Goal: Task Accomplishment & Management: Complete application form

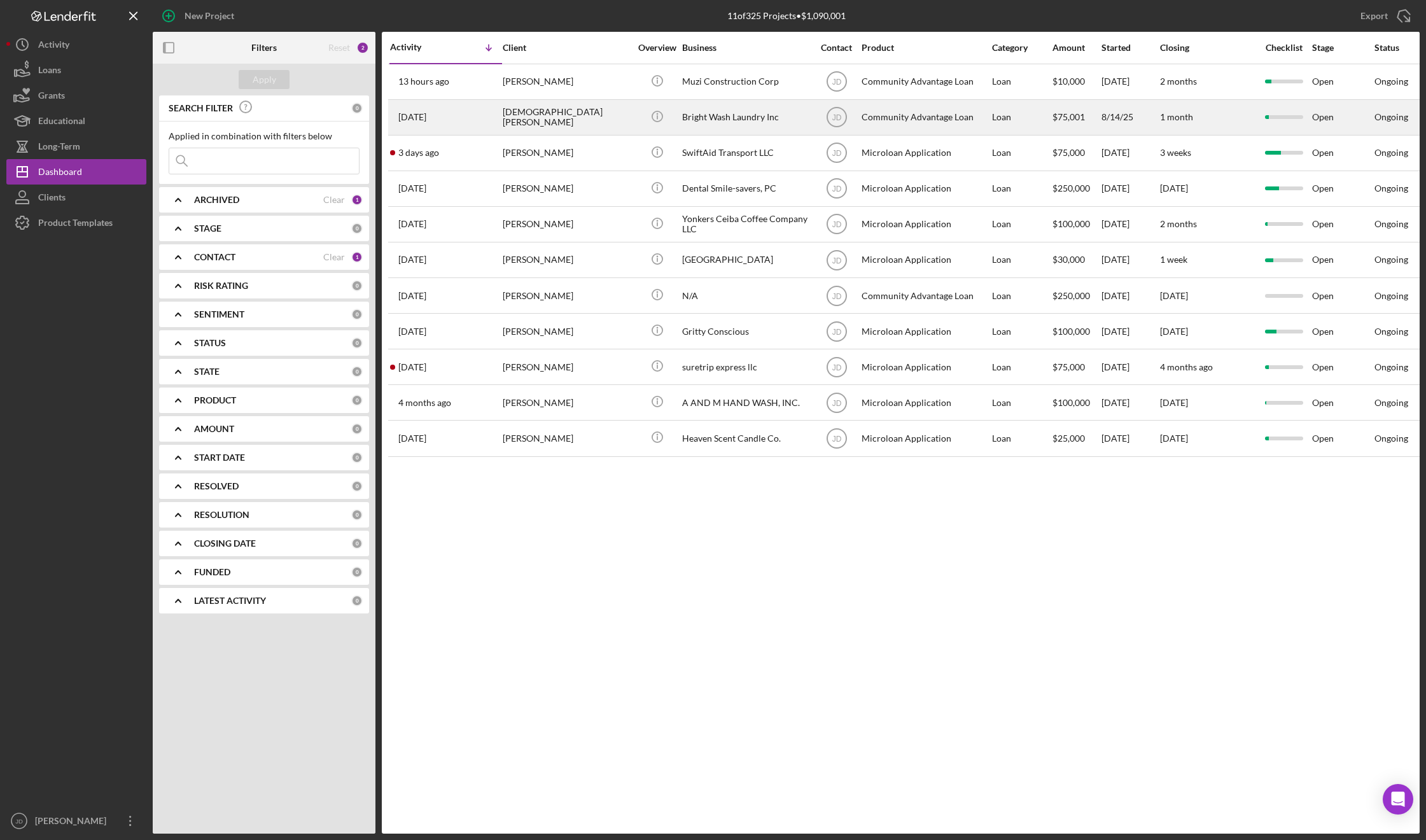
click at [542, 117] on div "[DEMOGRAPHIC_DATA][PERSON_NAME]" at bounding box center [566, 118] width 127 height 34
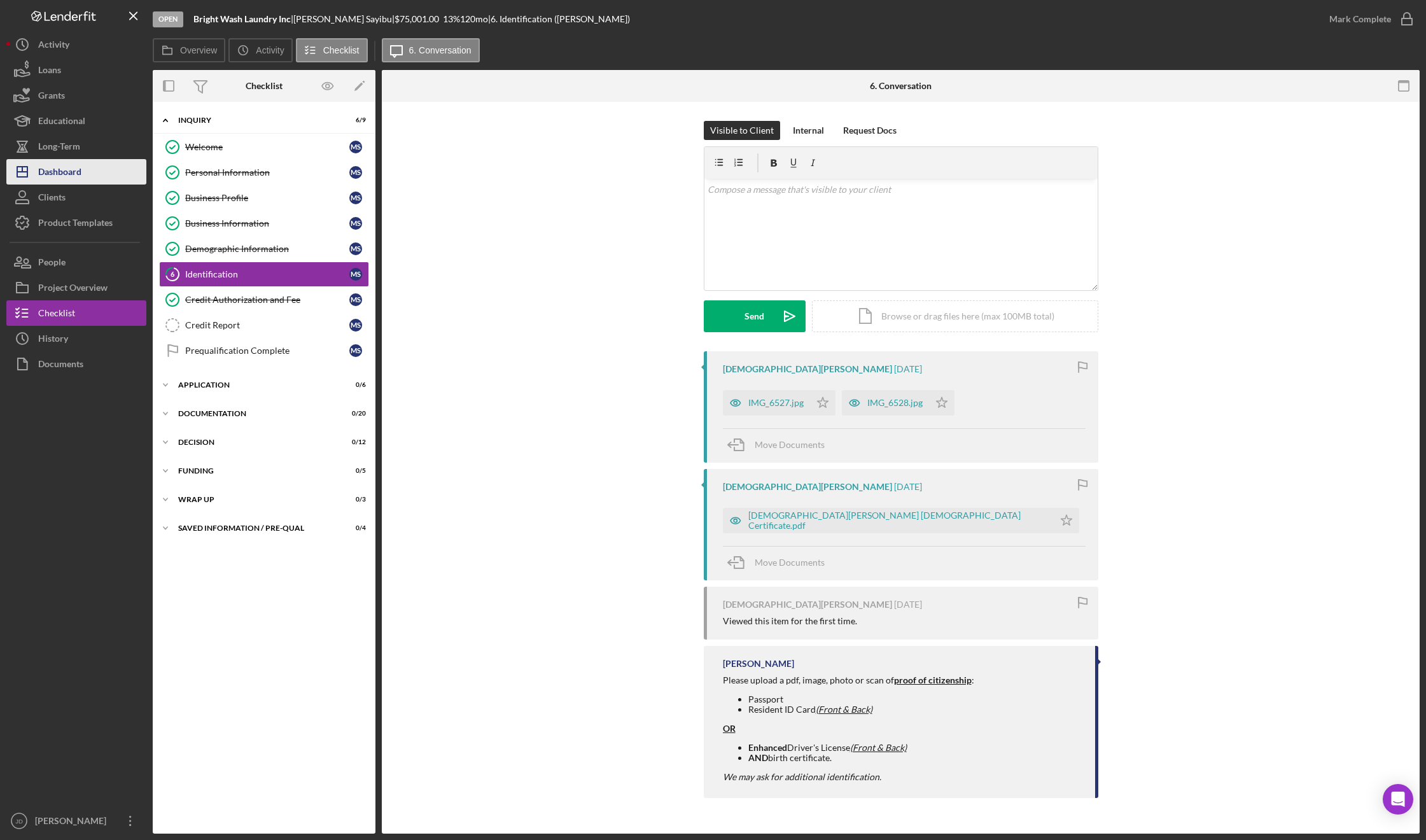
click at [79, 175] on div "Dashboard" at bounding box center [60, 174] width 44 height 29
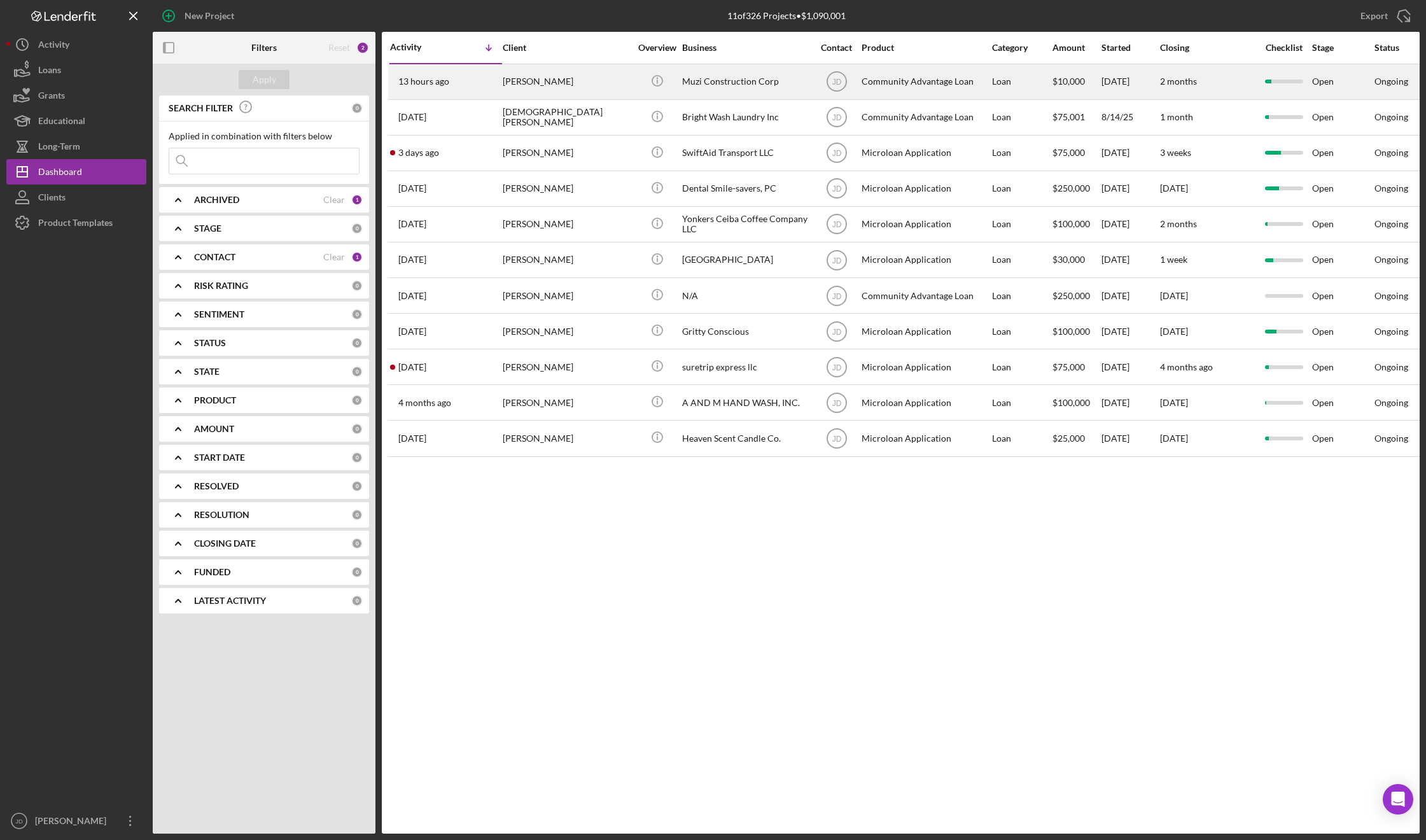
click at [553, 86] on div "[PERSON_NAME]" at bounding box center [566, 82] width 127 height 34
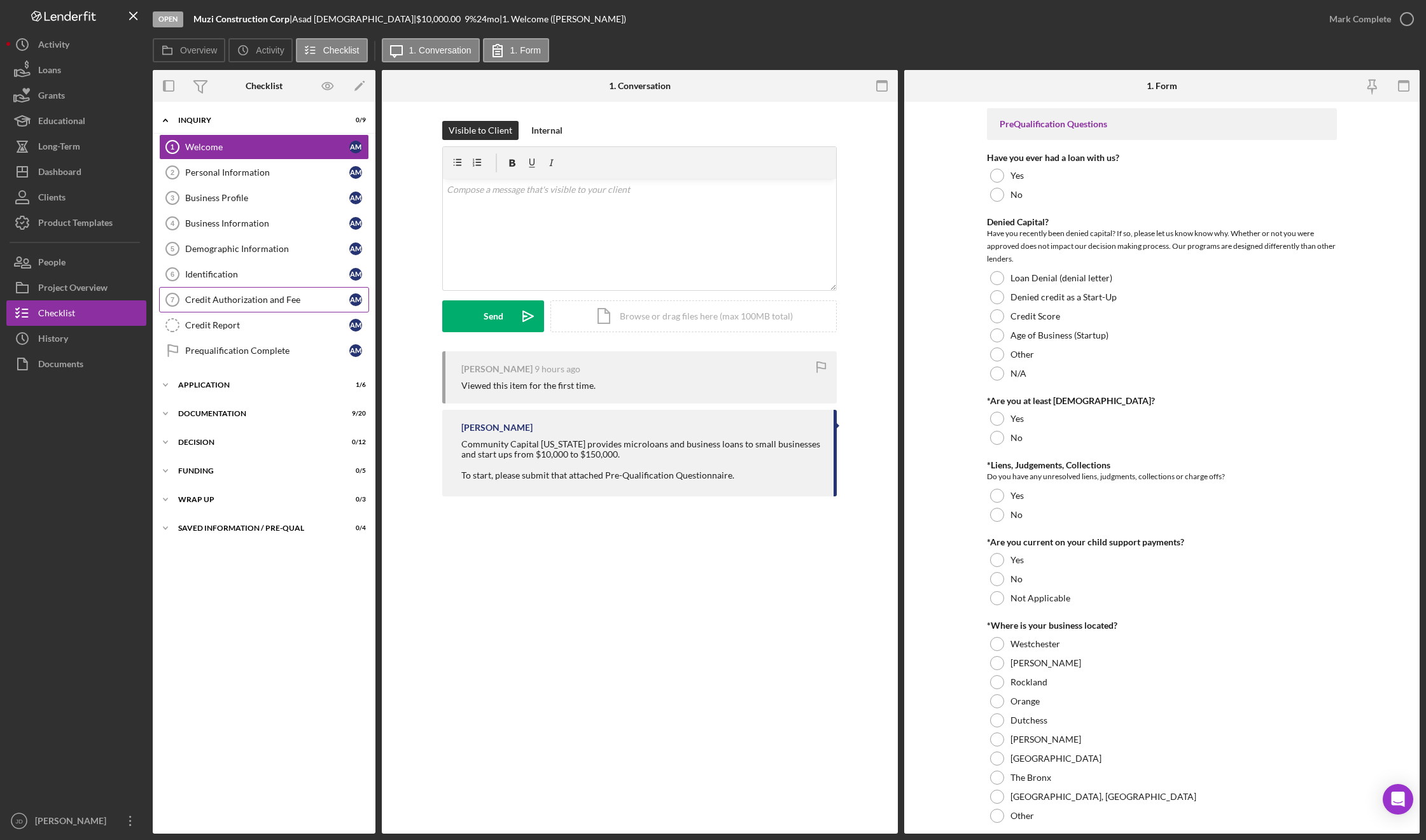
click at [212, 301] on div "Credit Authorization and Fee" at bounding box center [267, 299] width 164 height 10
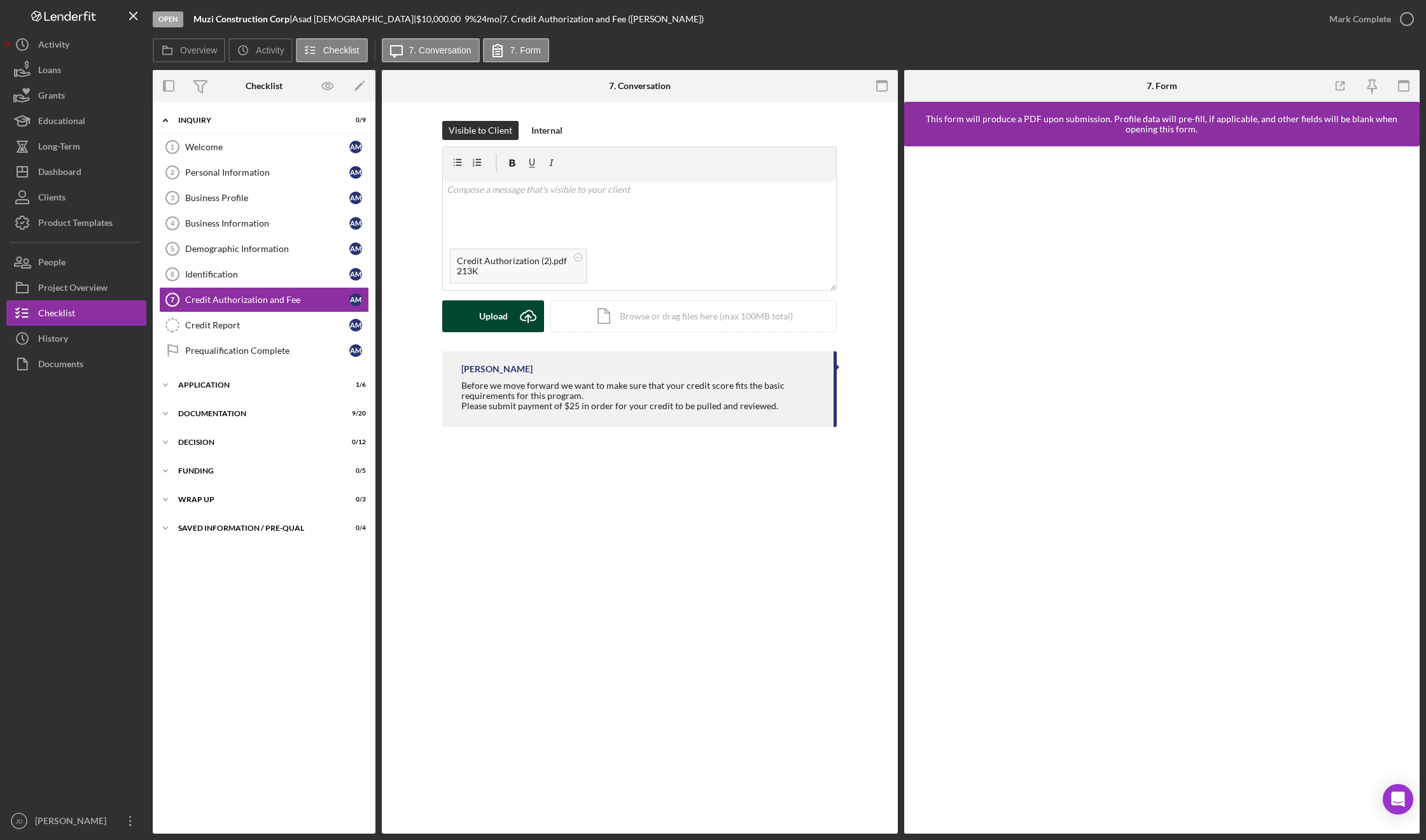
click at [479, 317] on div "Upload" at bounding box center [493, 316] width 29 height 32
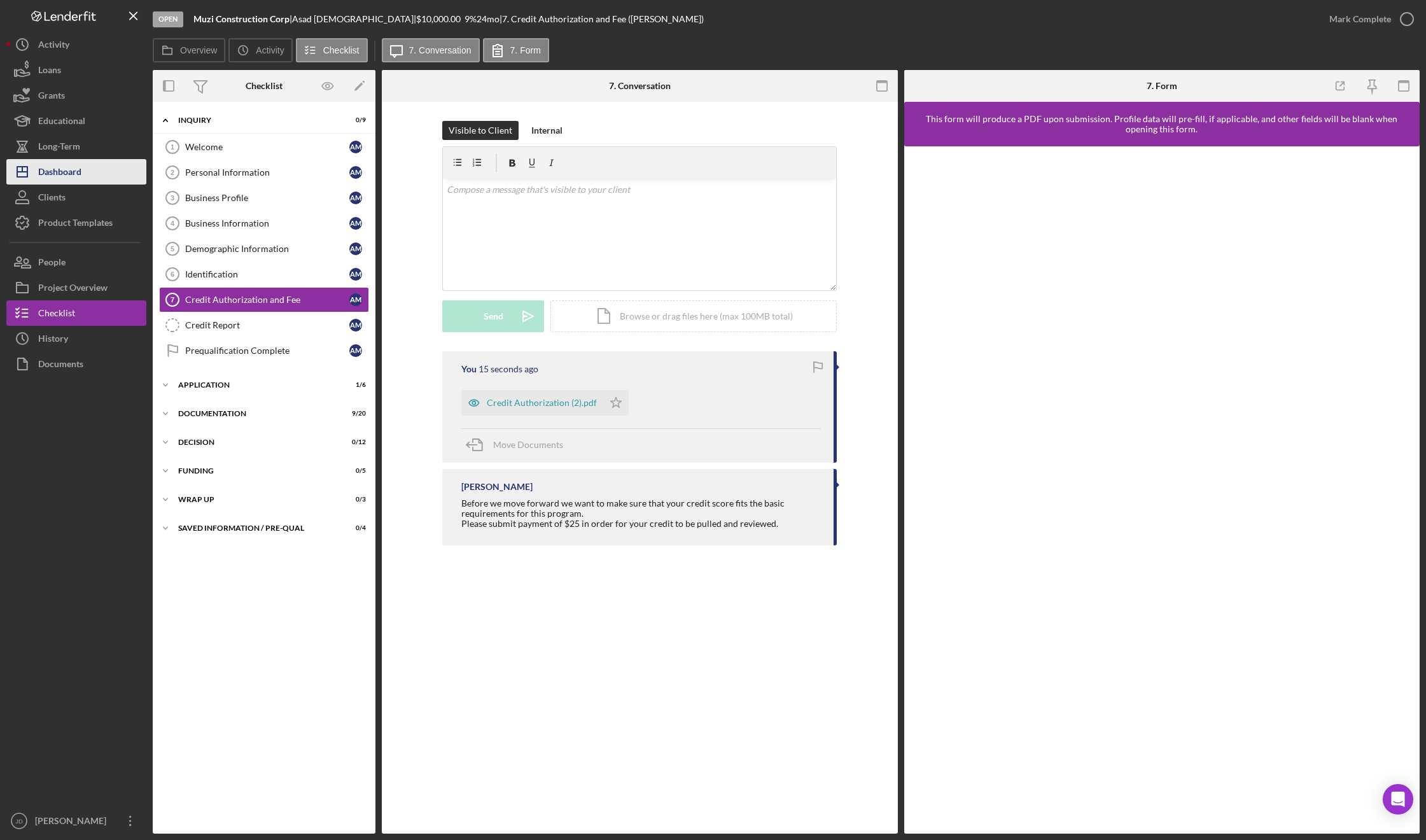
click at [78, 172] on div "Dashboard" at bounding box center [60, 174] width 44 height 29
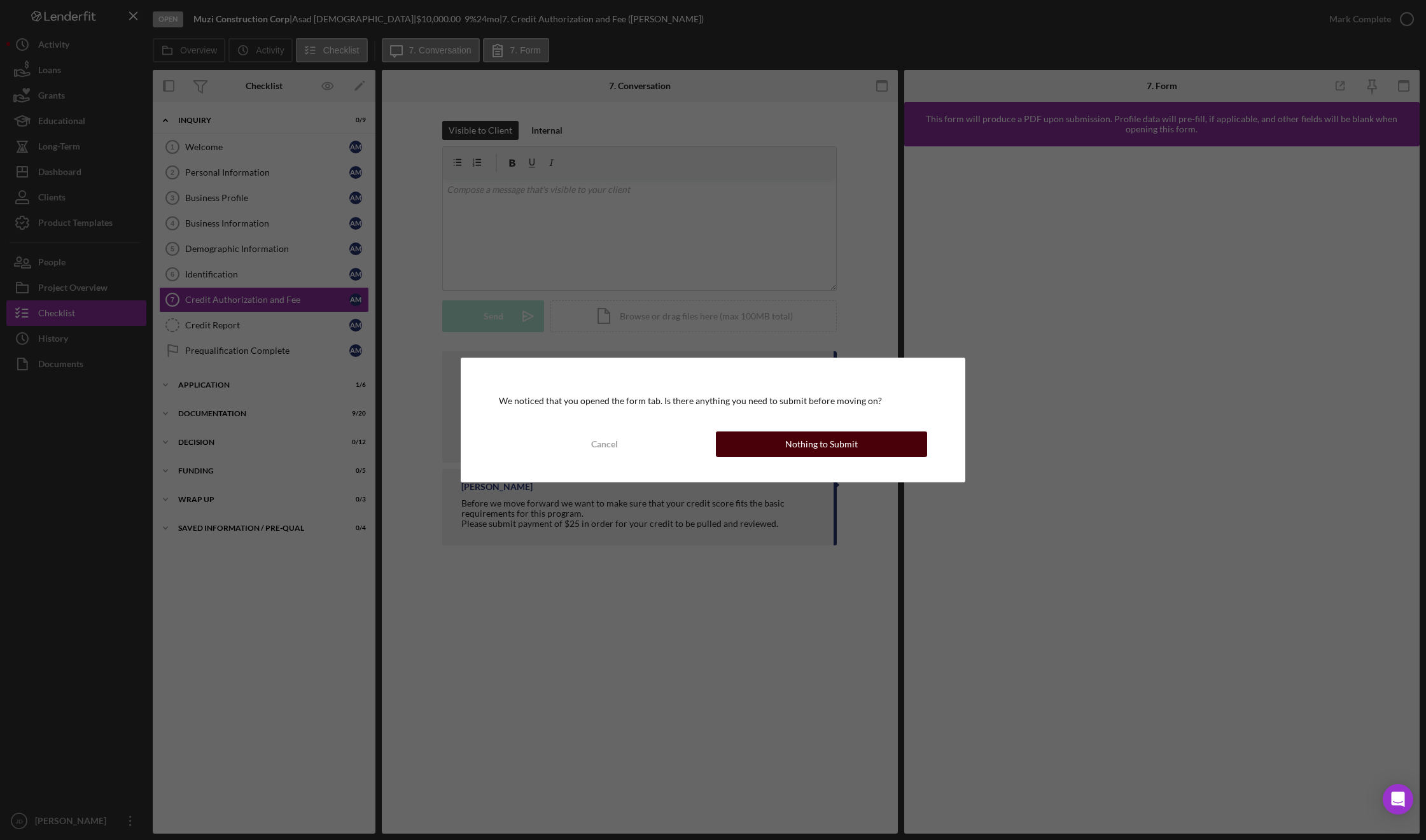
click at [861, 444] on button "Nothing to Submit" at bounding box center [821, 444] width 210 height 26
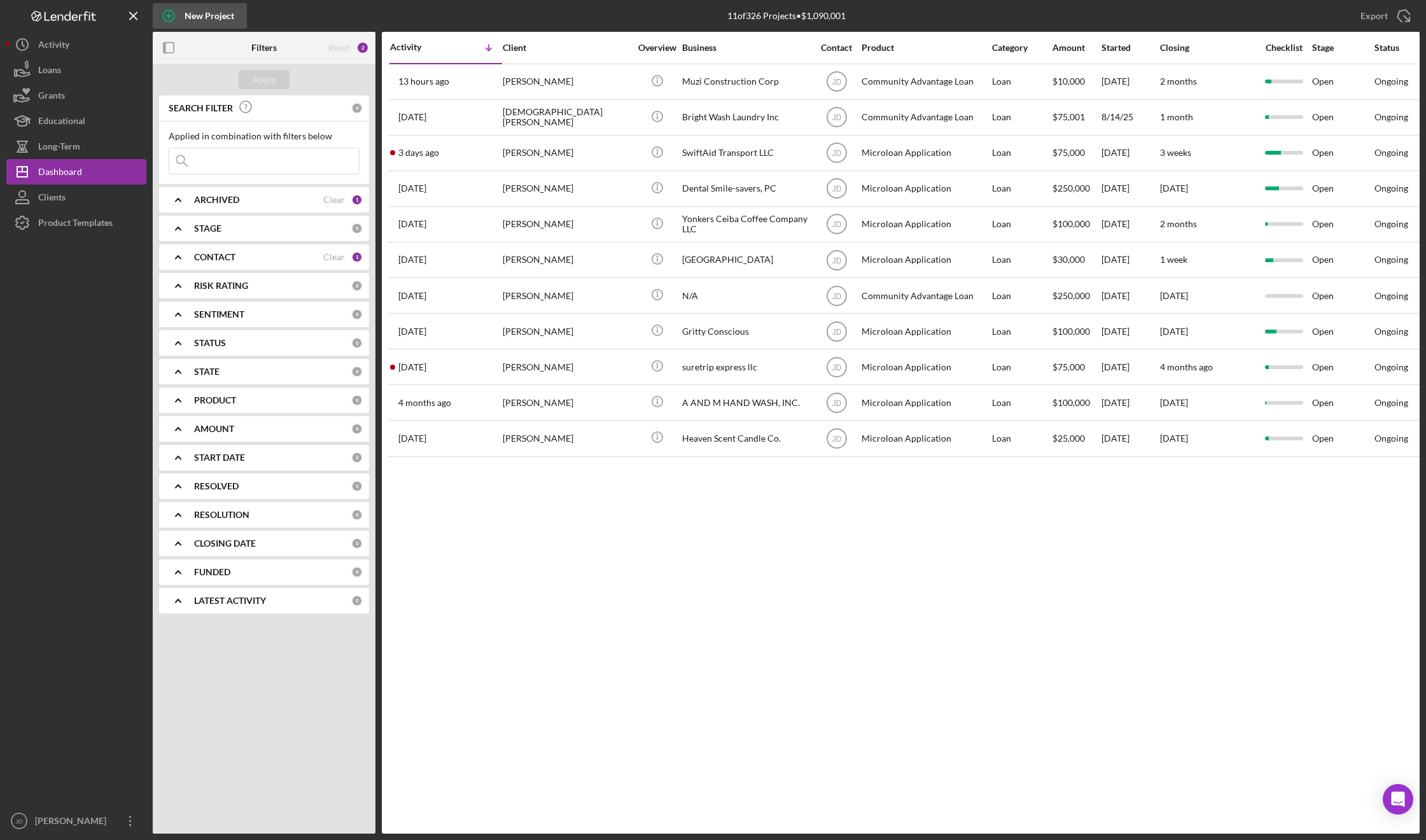
click at [206, 17] on div "New Project" at bounding box center [209, 16] width 50 height 26
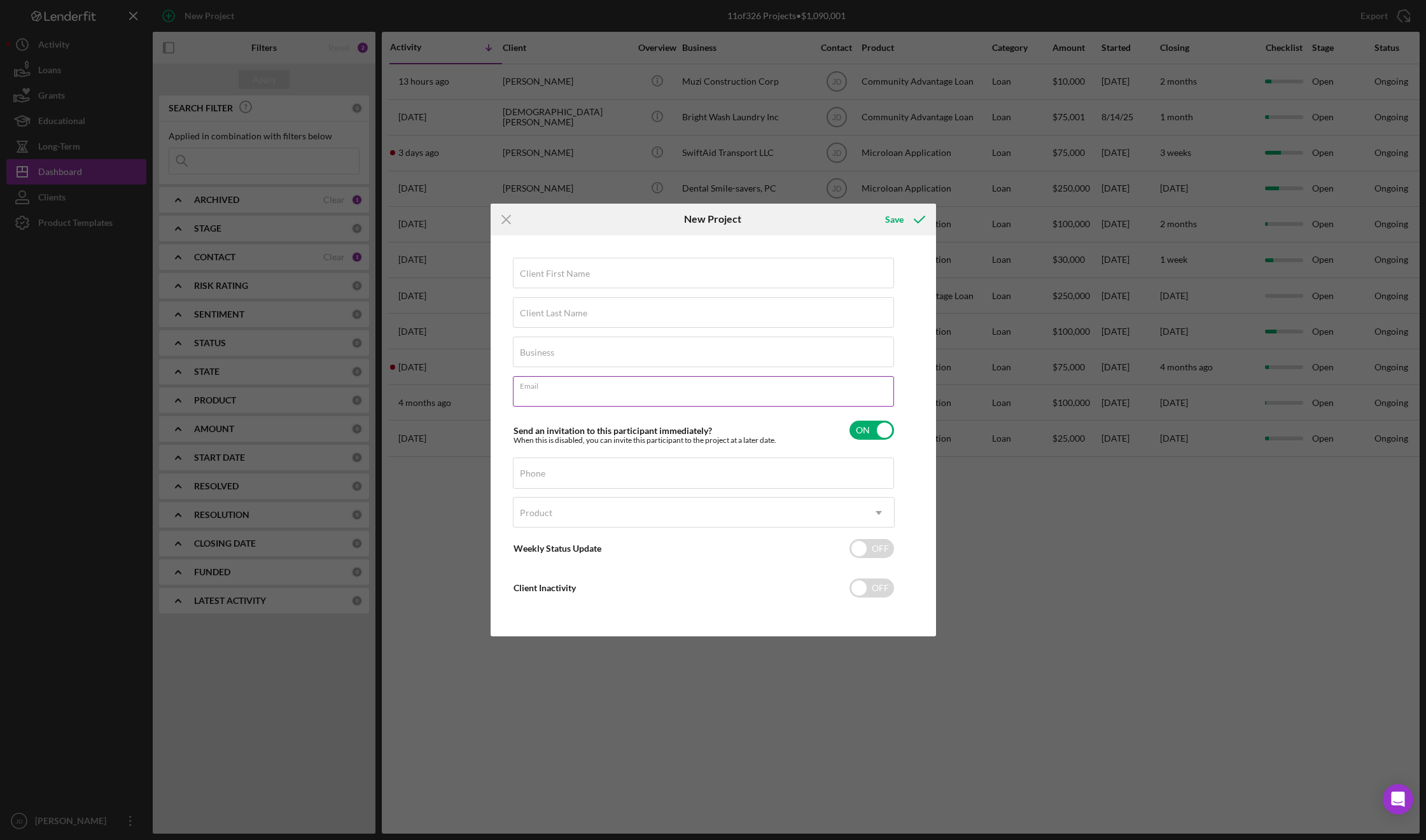
click at [542, 392] on input "Email" at bounding box center [704, 391] width 381 height 30
paste input "[PERSON_NAME] <[PERSON_NAME][EMAIL_ADDRESS][DOMAIN_NAME]>"
click at [599, 396] on input "[PERSON_NAME] <[PERSON_NAME][EMAIL_ADDRESS][DOMAIN_NAME]" at bounding box center [704, 391] width 381 height 30
type input "[PERSON_NAME][EMAIL_ADDRESS][DOMAIN_NAME]"
click at [550, 277] on label "Client First Name" at bounding box center [555, 273] width 70 height 10
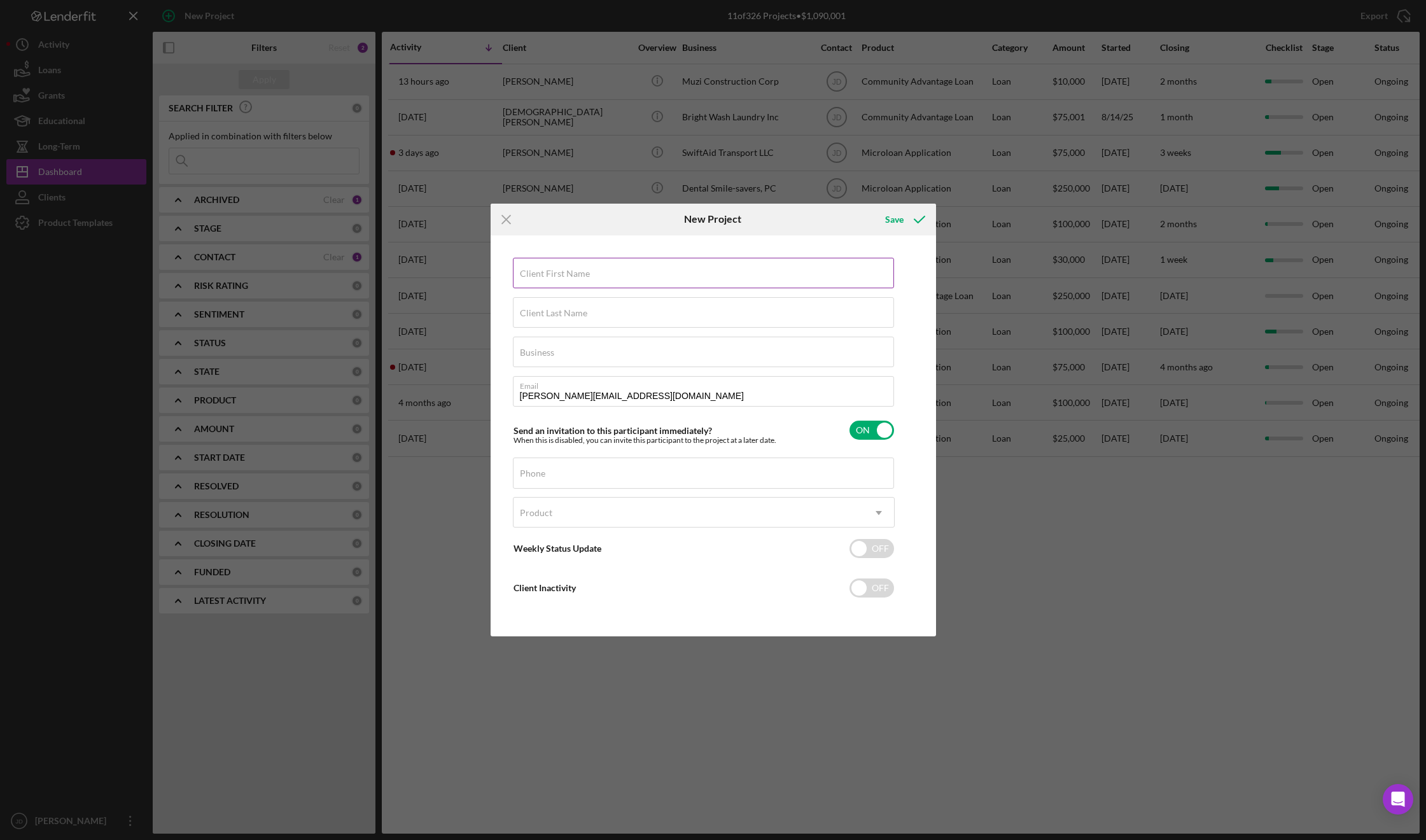
click at [550, 277] on input "Client First Name" at bounding box center [704, 273] width 381 height 30
type input "Jovana"
click at [574, 315] on label "Client Last Name" at bounding box center [554, 313] width 68 height 10
click at [574, 315] on input "Client Last Name" at bounding box center [704, 313] width 381 height 30
type input "[PERSON_NAME]"
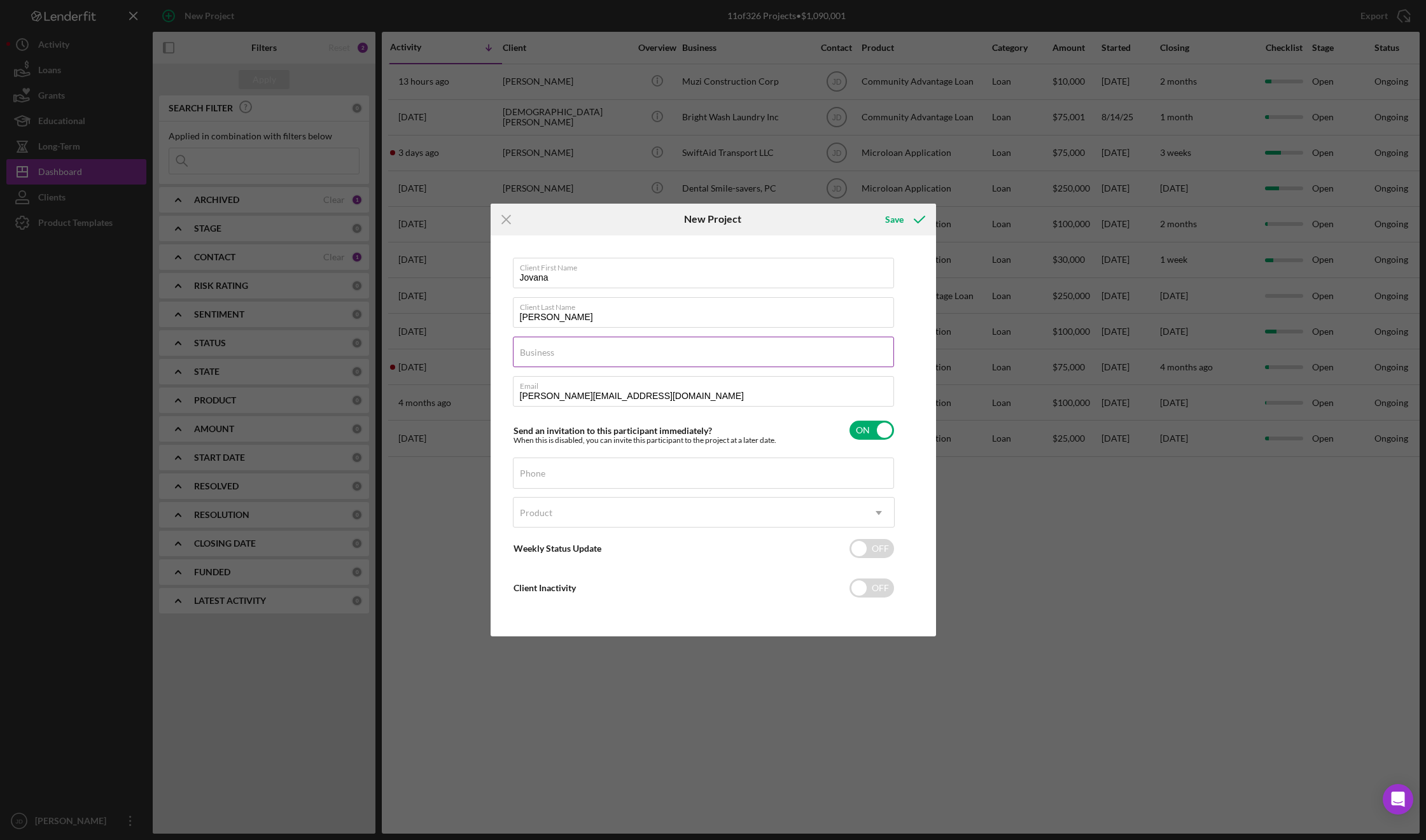
click at [534, 348] on label "Business" at bounding box center [537, 352] width 35 height 10
click at [534, 348] on input "Business" at bounding box center [704, 352] width 381 height 30
type input "JV Construction LLC"
click at [599, 471] on div "Phone" at bounding box center [704, 474] width 382 height 32
click at [799, 613] on div "Client First Name [PERSON_NAME] Client Last Name [PERSON_NAME] Business JV Cons…" at bounding box center [704, 436] width 382 height 357
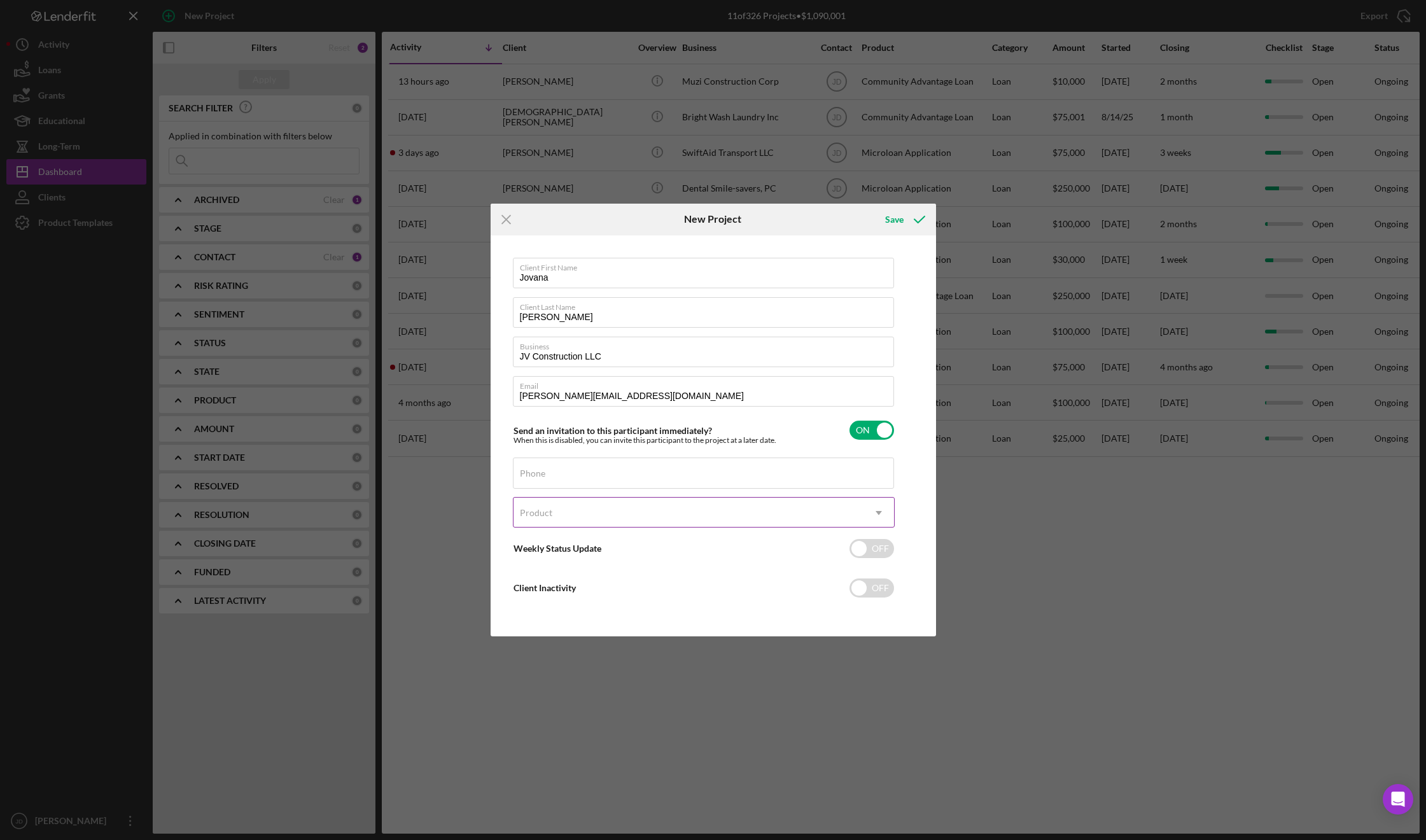
click at [880, 510] on icon "Icon/Dropdown Arrow" at bounding box center [878, 513] width 30 height 30
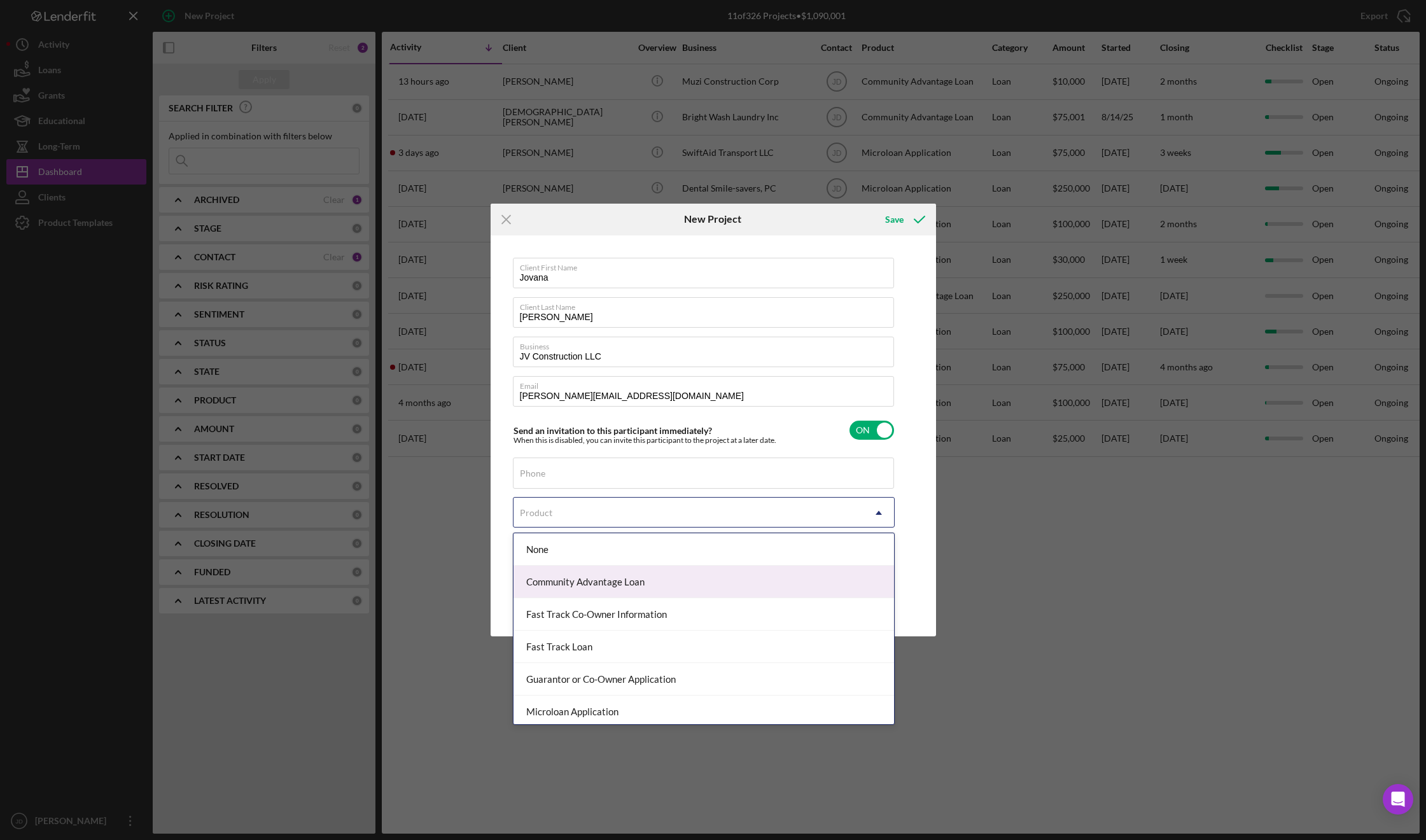
click at [778, 575] on div "Community Advantage Loan" at bounding box center [703, 582] width 380 height 32
checkbox input "true"
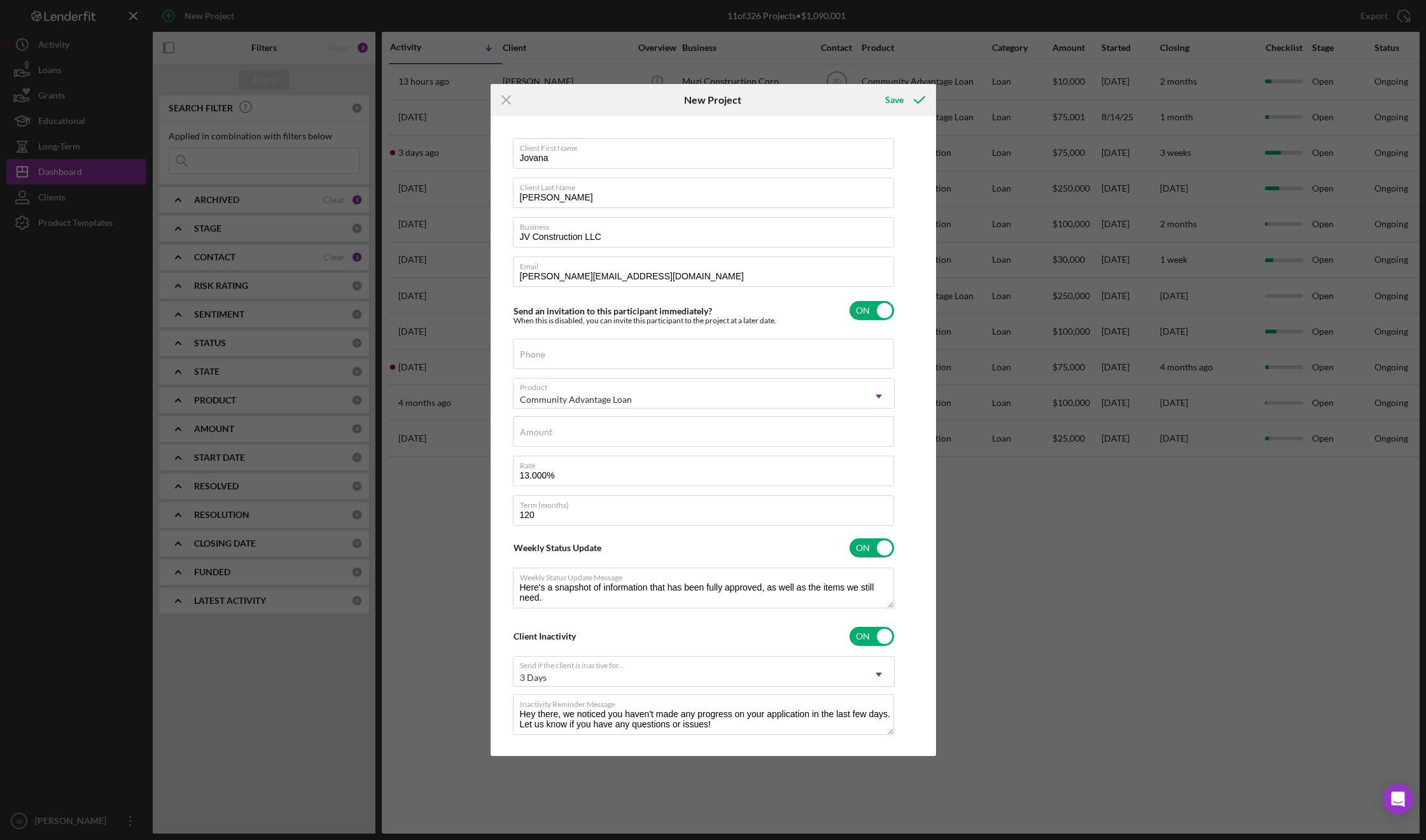
type textarea "Here's a snapshot of information that has been fully approved, as well as the i…"
click at [883, 309] on input "checkbox" at bounding box center [872, 310] width 45 height 19
checkbox input "false"
type textarea "Here's a snapshot of information that has been fully approved, as well as the i…"
click at [885, 544] on input "checkbox" at bounding box center [872, 547] width 45 height 19
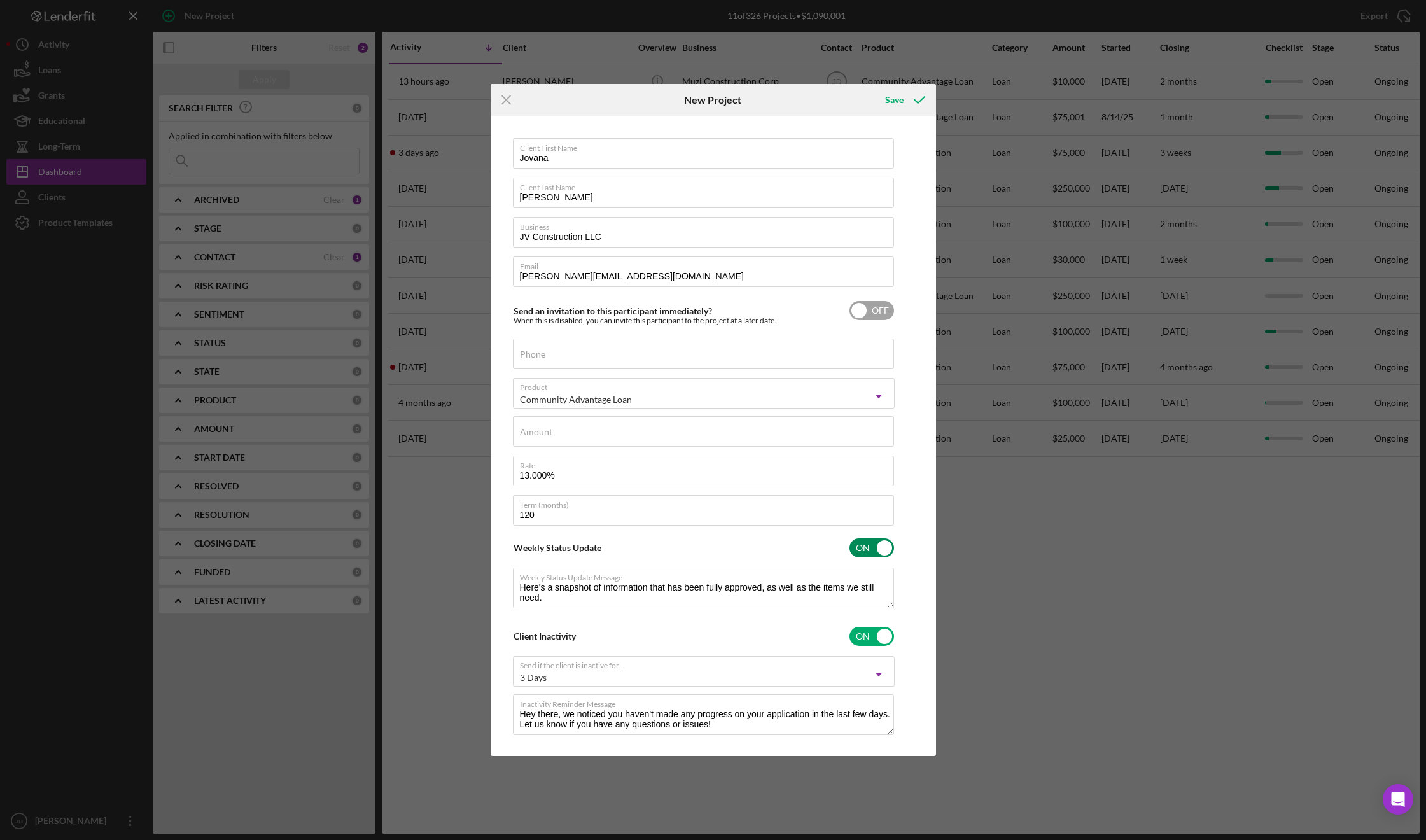
checkbox input "false"
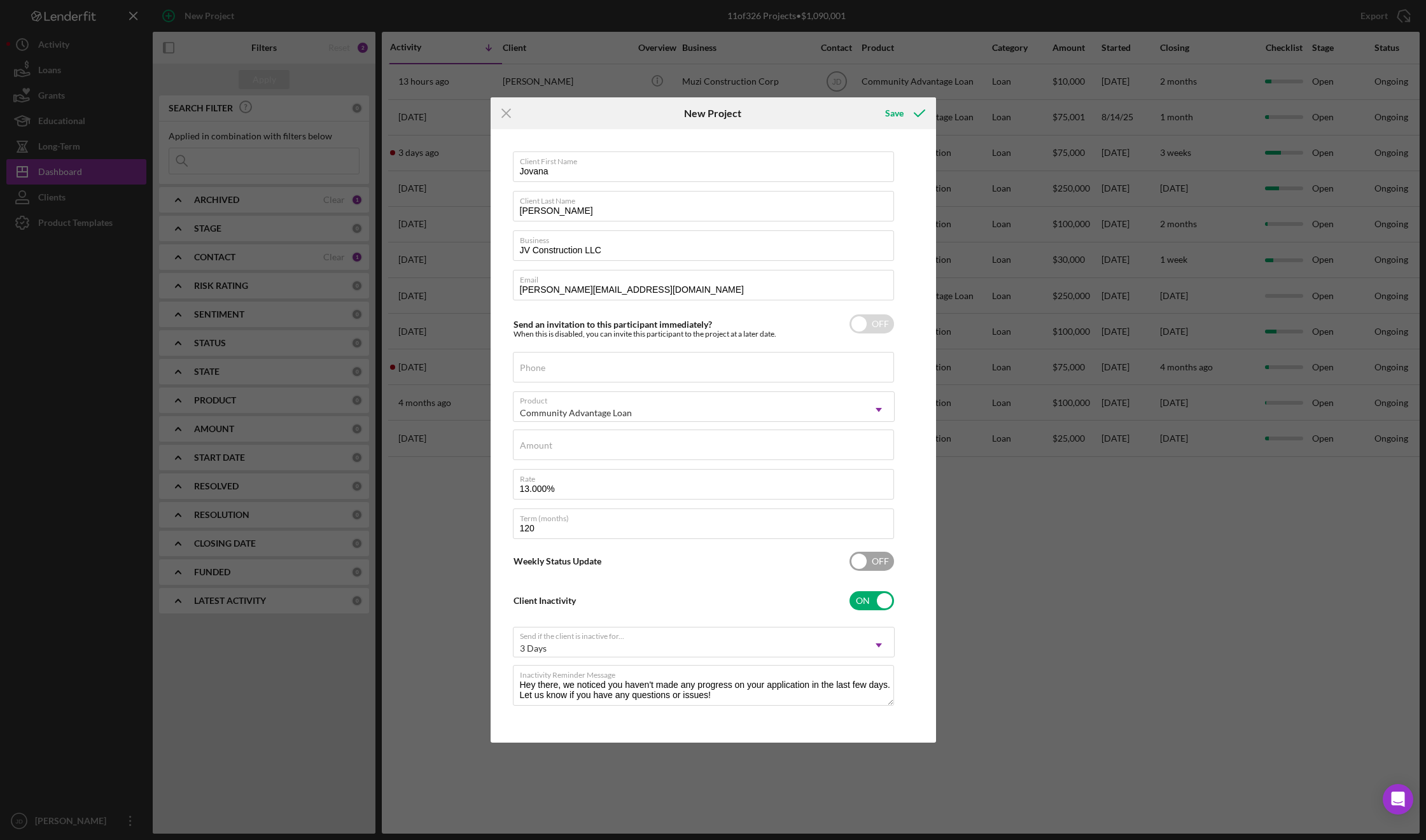
click at [884, 596] on input "checkbox" at bounding box center [872, 600] width 45 height 19
checkbox input "false"
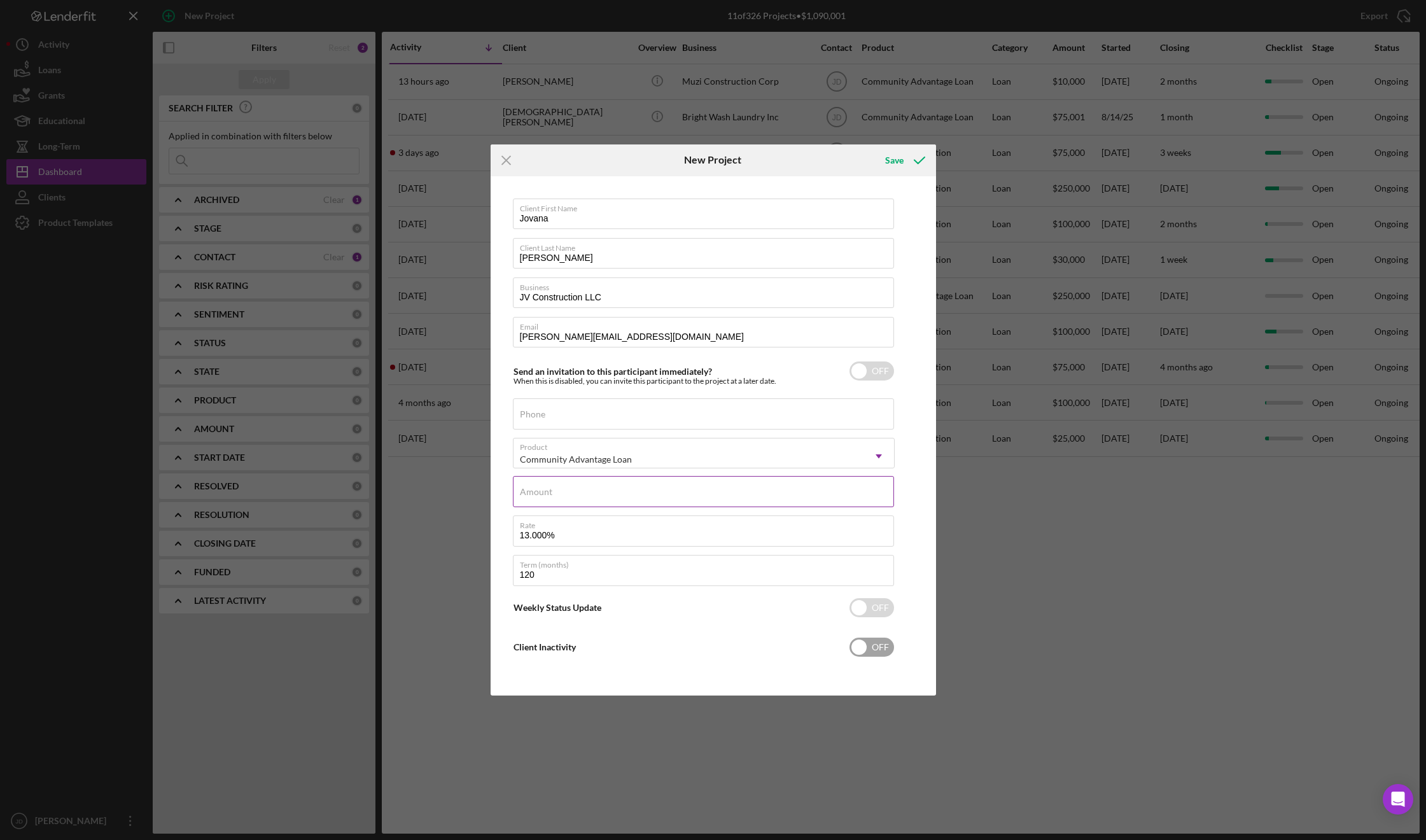
click at [584, 489] on div "Amount" at bounding box center [704, 492] width 382 height 32
type input "$10,000.00"
drag, startPoint x: 548, startPoint y: 534, endPoint x: 485, endPoint y: 520, distance: 64.5
click at [506, 531] on div "Client First Name [PERSON_NAME] Client Last Name [PERSON_NAME] Business JV Cons…" at bounding box center [713, 436] width 439 height 513
type input "9.000%"
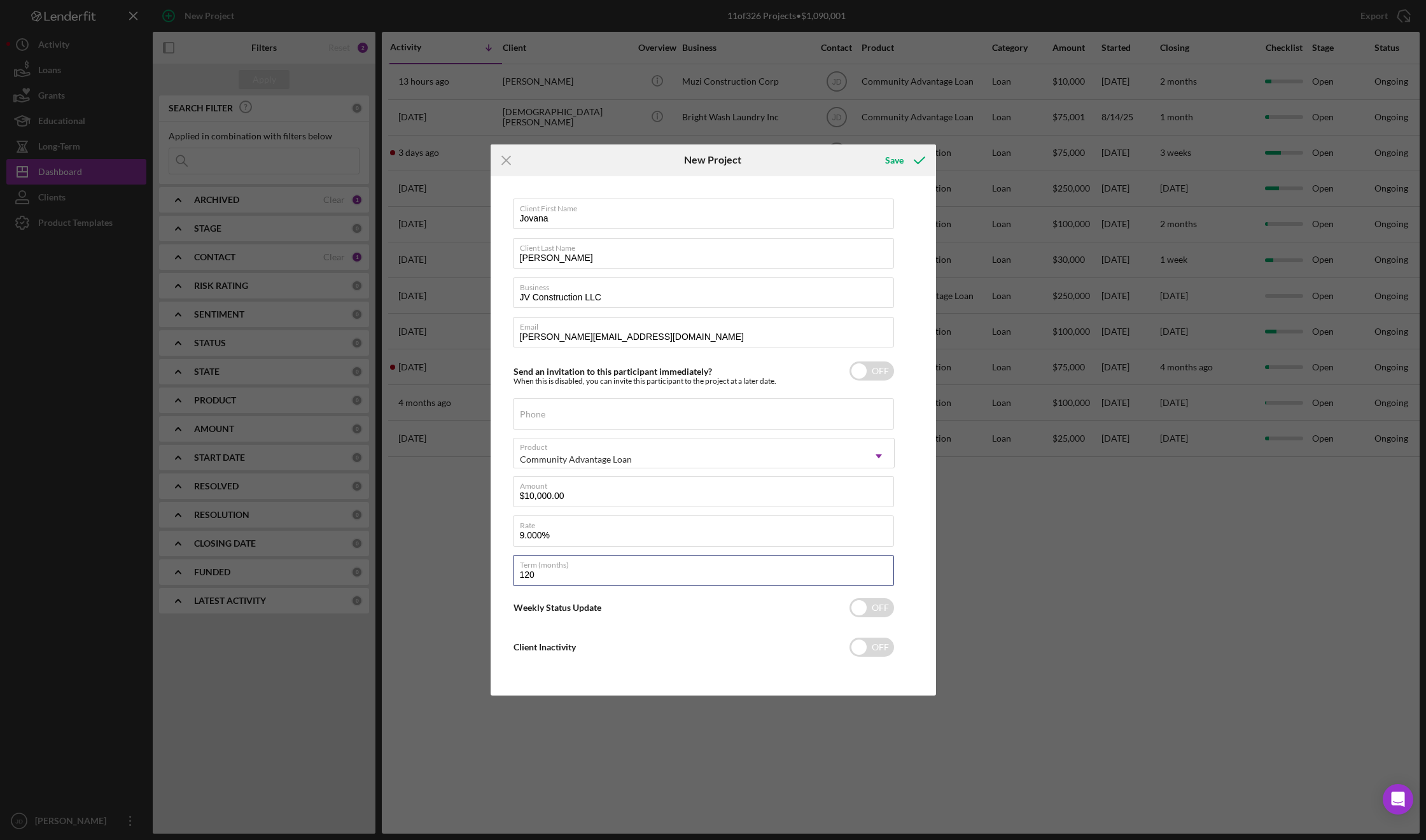
drag, startPoint x: 538, startPoint y: 574, endPoint x: 484, endPoint y: 551, distance: 58.7
click at [498, 568] on div "Client First Name [PERSON_NAME] Client Last Name [PERSON_NAME] Business JV Cons…" at bounding box center [713, 436] width 439 height 513
type input "24"
click at [890, 160] on div "Save" at bounding box center [894, 160] width 19 height 26
checkbox input "true"
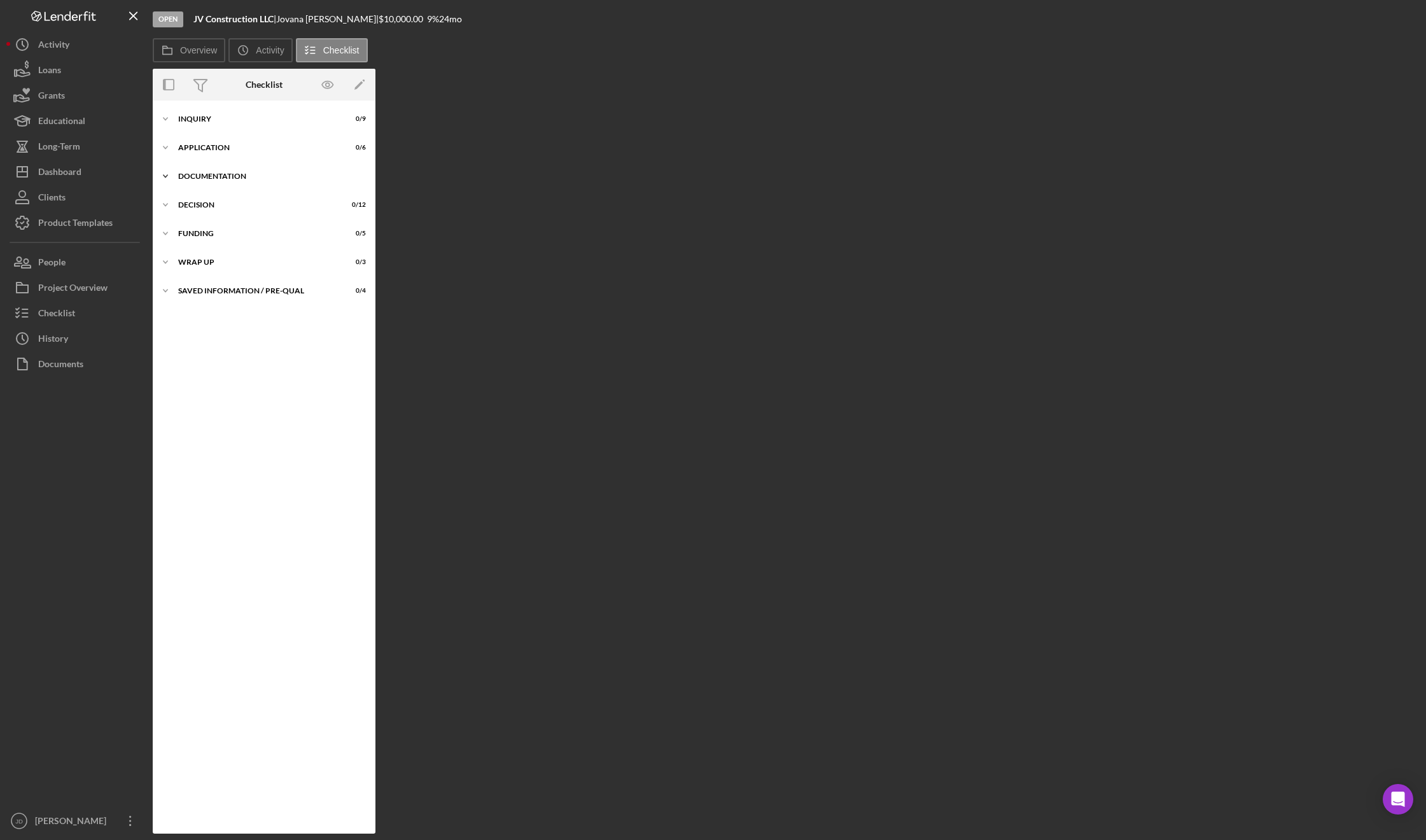
click at [166, 120] on polyline at bounding box center [166, 118] width 4 height 3
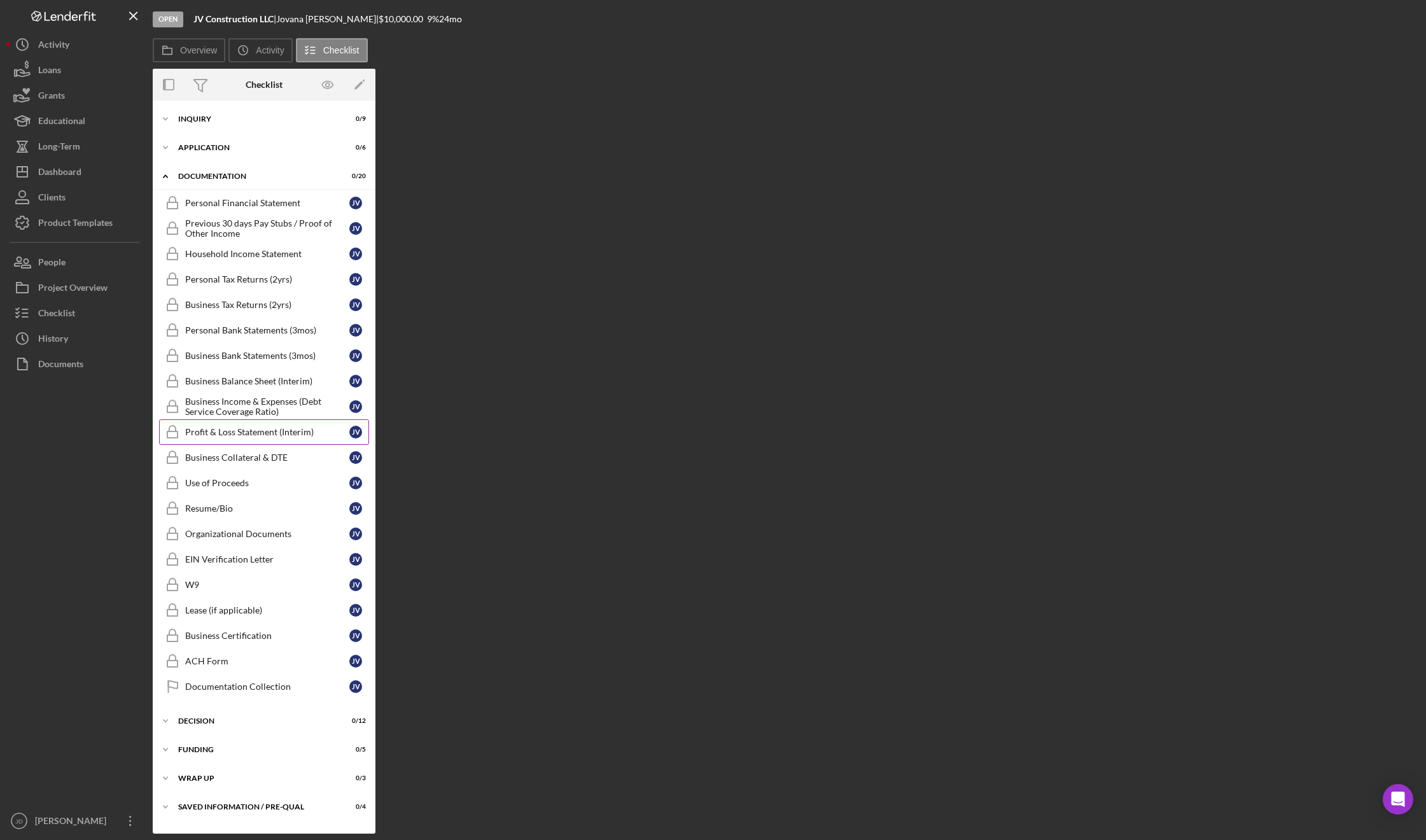
click at [257, 428] on div "Profit & Loss Statement (Interim)" at bounding box center [267, 431] width 164 height 10
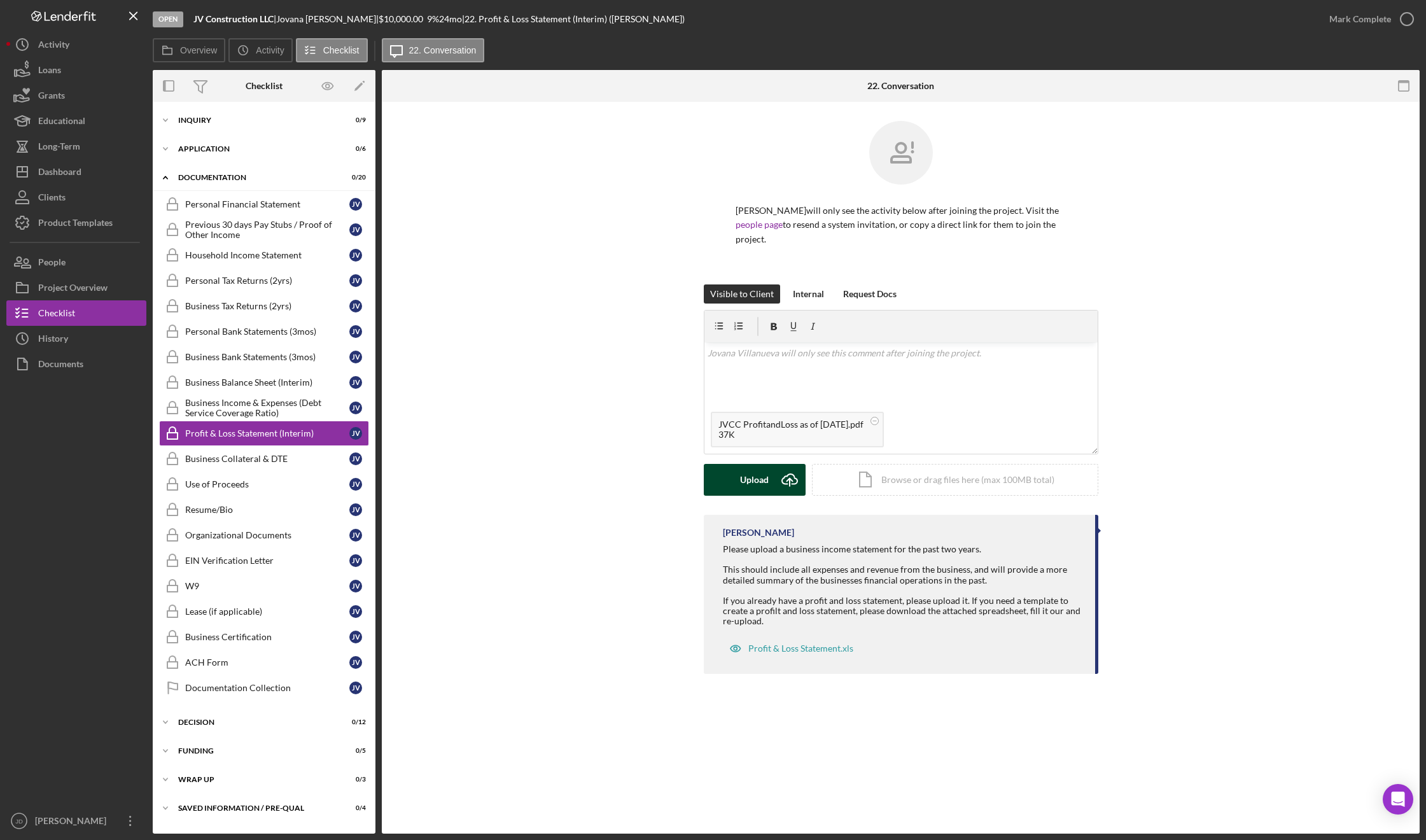
click at [756, 482] on div "Upload" at bounding box center [754, 480] width 29 height 32
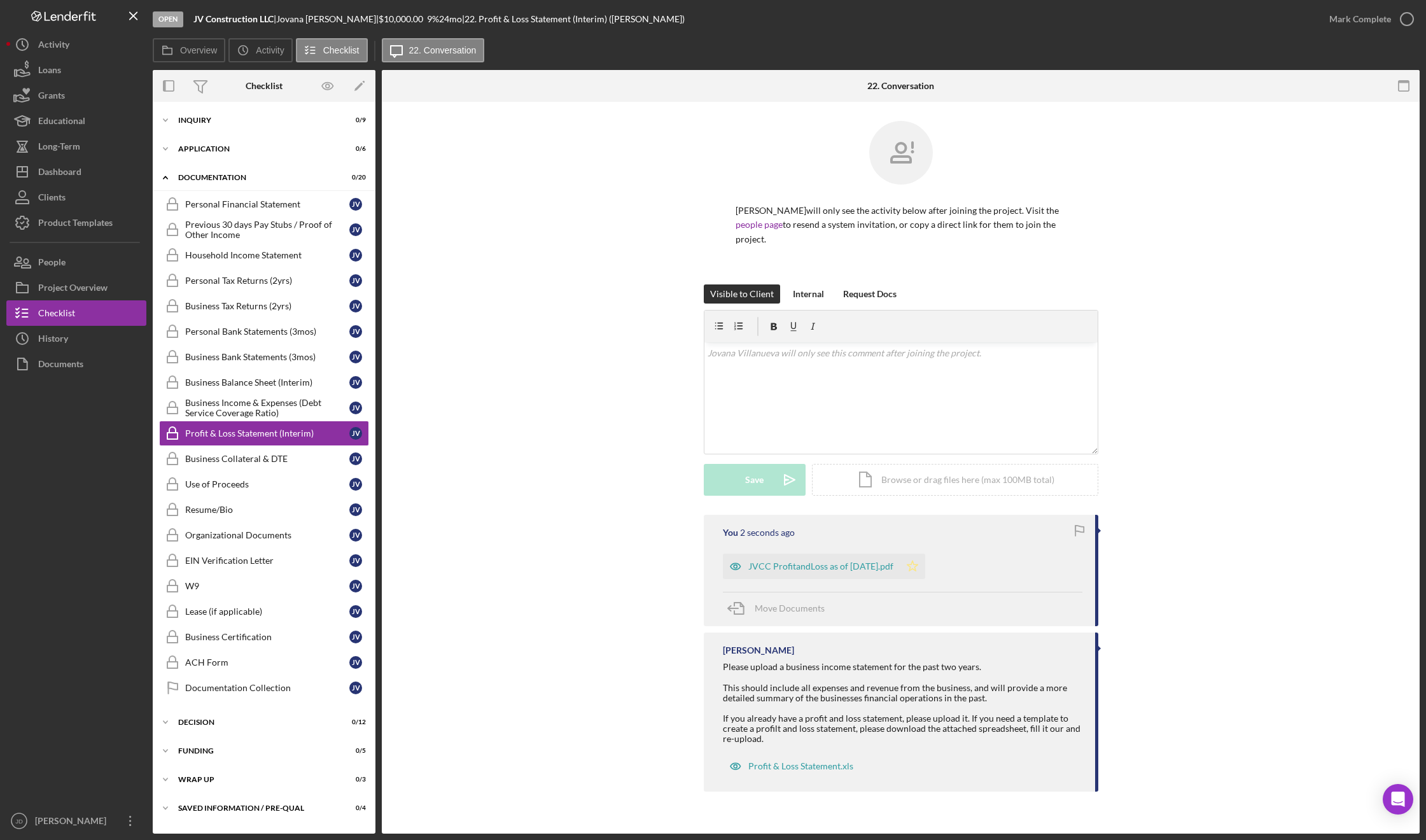
click at [915, 569] on icon "Icon/Star" at bounding box center [912, 566] width 26 height 26
click at [1407, 19] on icon "button" at bounding box center [1407, 20] width 32 height 32
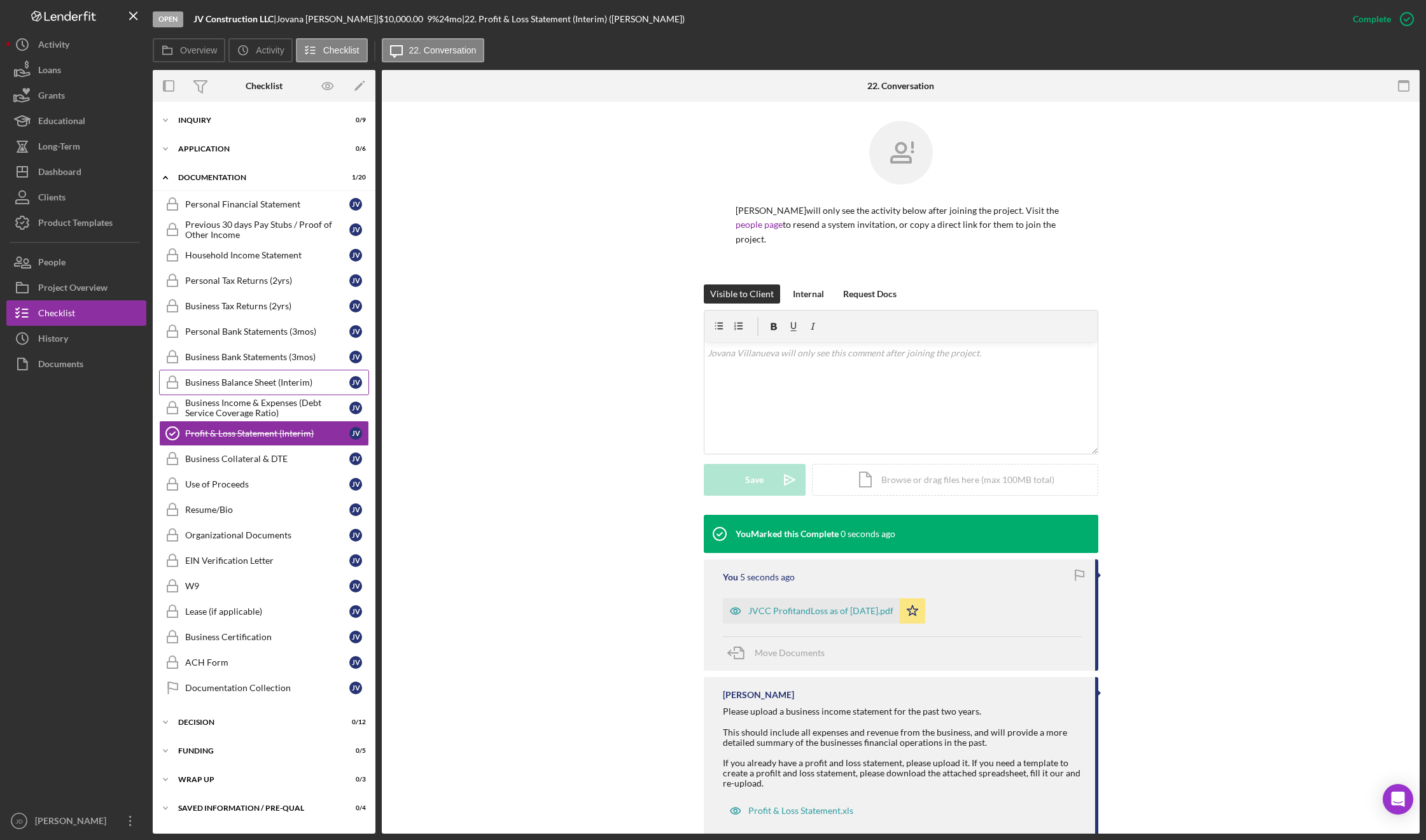
click at [220, 387] on div "Business Balance Sheet (Interim)" at bounding box center [267, 382] width 164 height 10
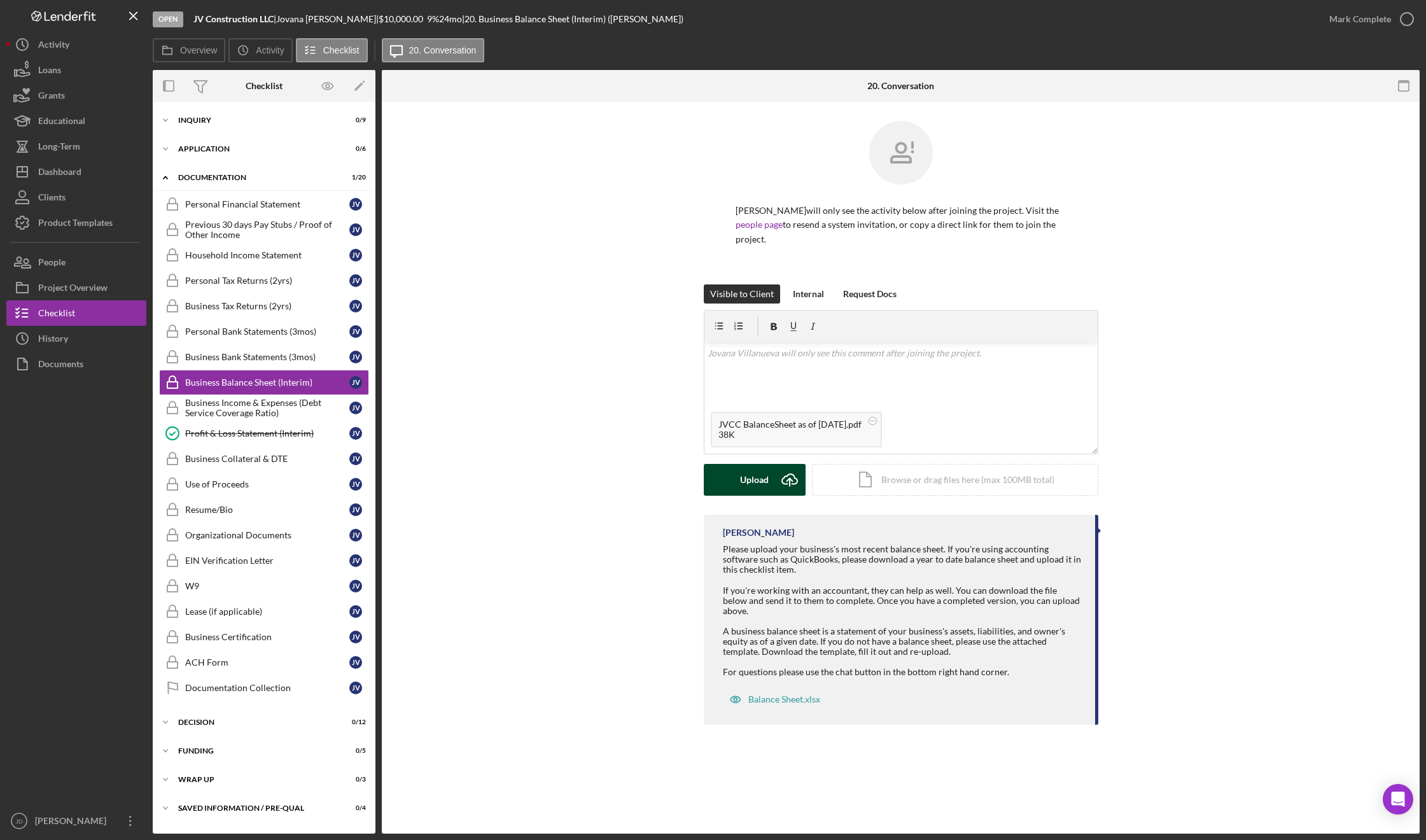
click at [758, 477] on div "Upload" at bounding box center [754, 480] width 29 height 32
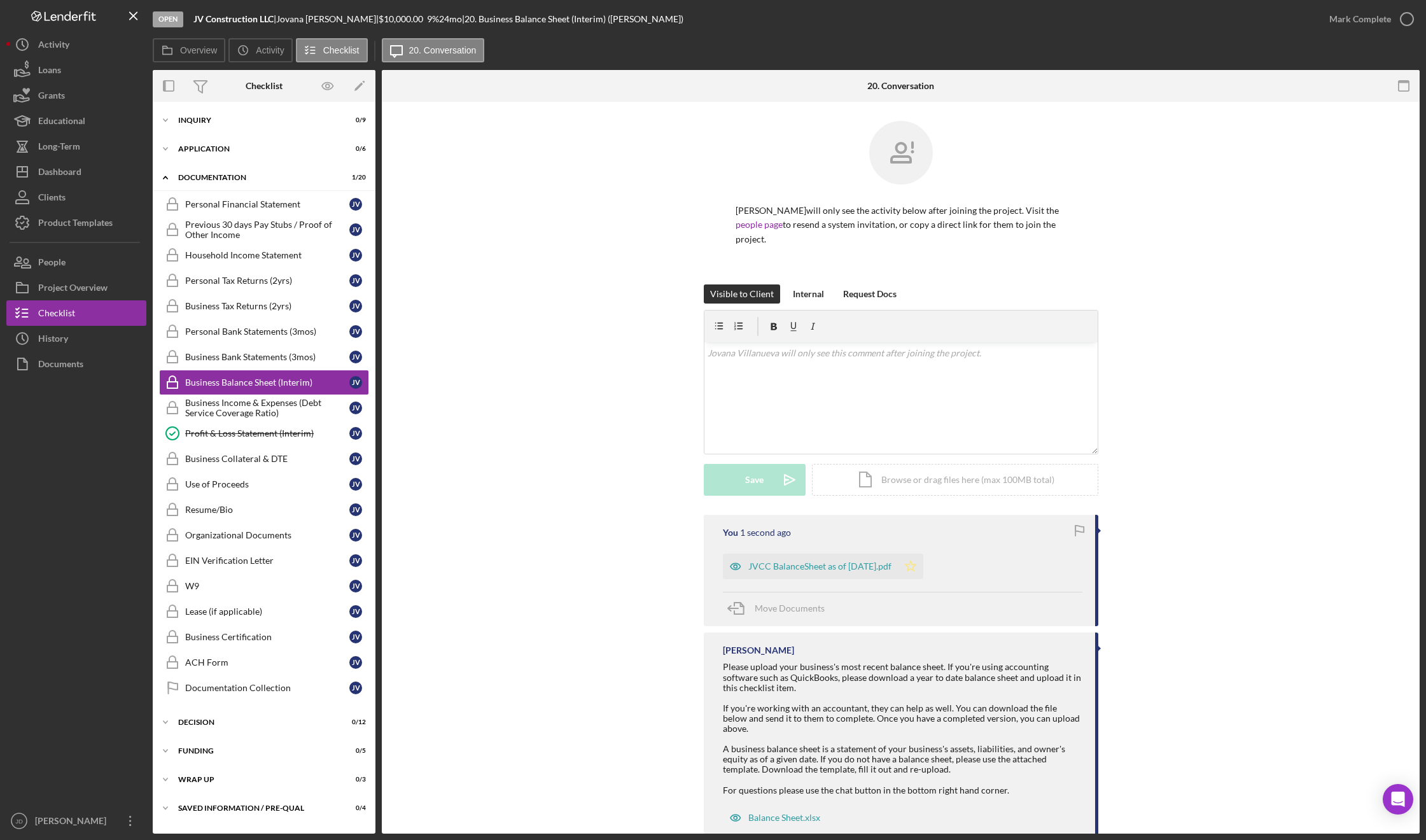
click at [916, 566] on icon "Icon/Star" at bounding box center [910, 566] width 26 height 26
click at [1411, 25] on icon "button" at bounding box center [1407, 20] width 32 height 32
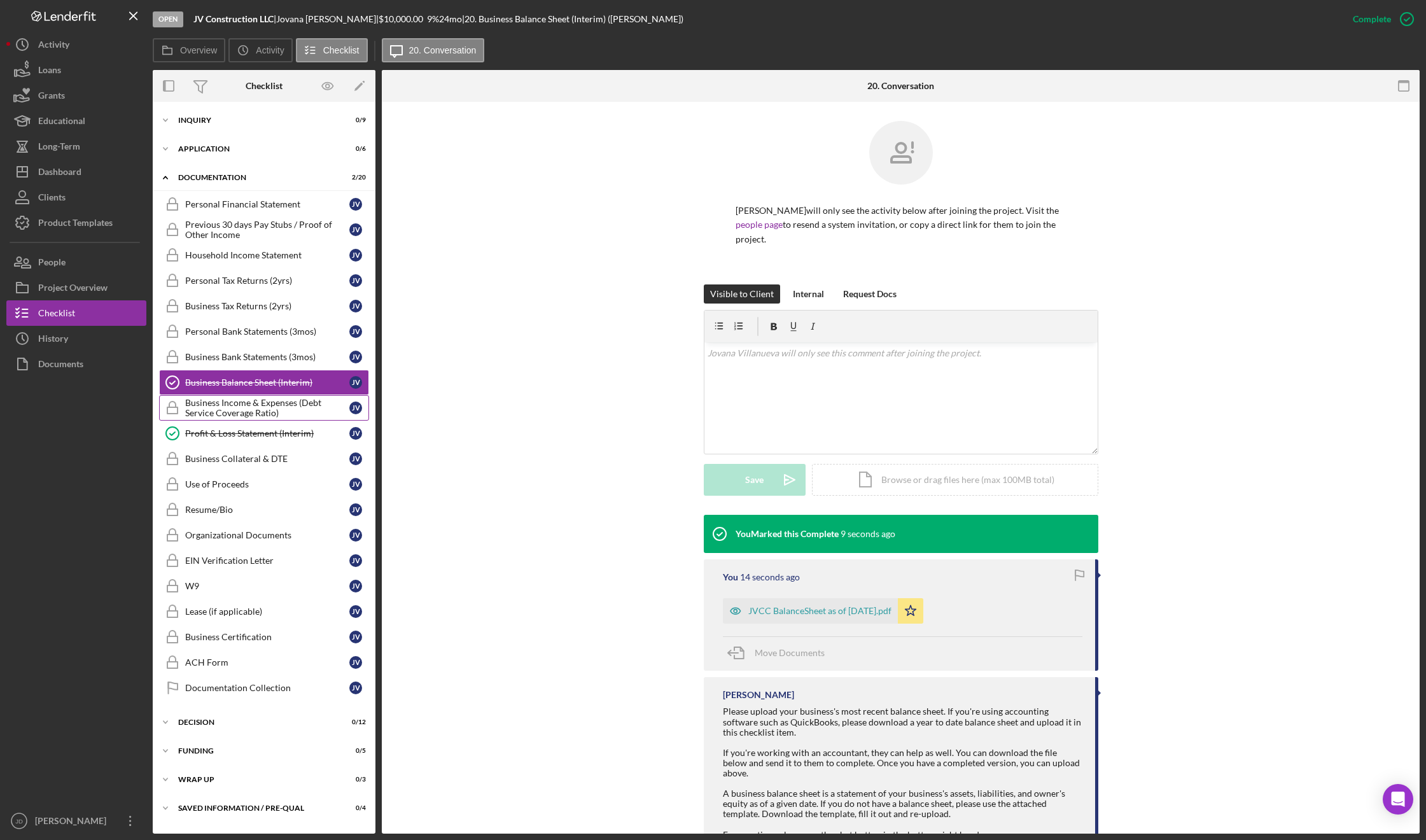
click at [249, 403] on div "Business Income & Expenses (Debt Service Coverage Ratio)" at bounding box center [267, 407] width 164 height 20
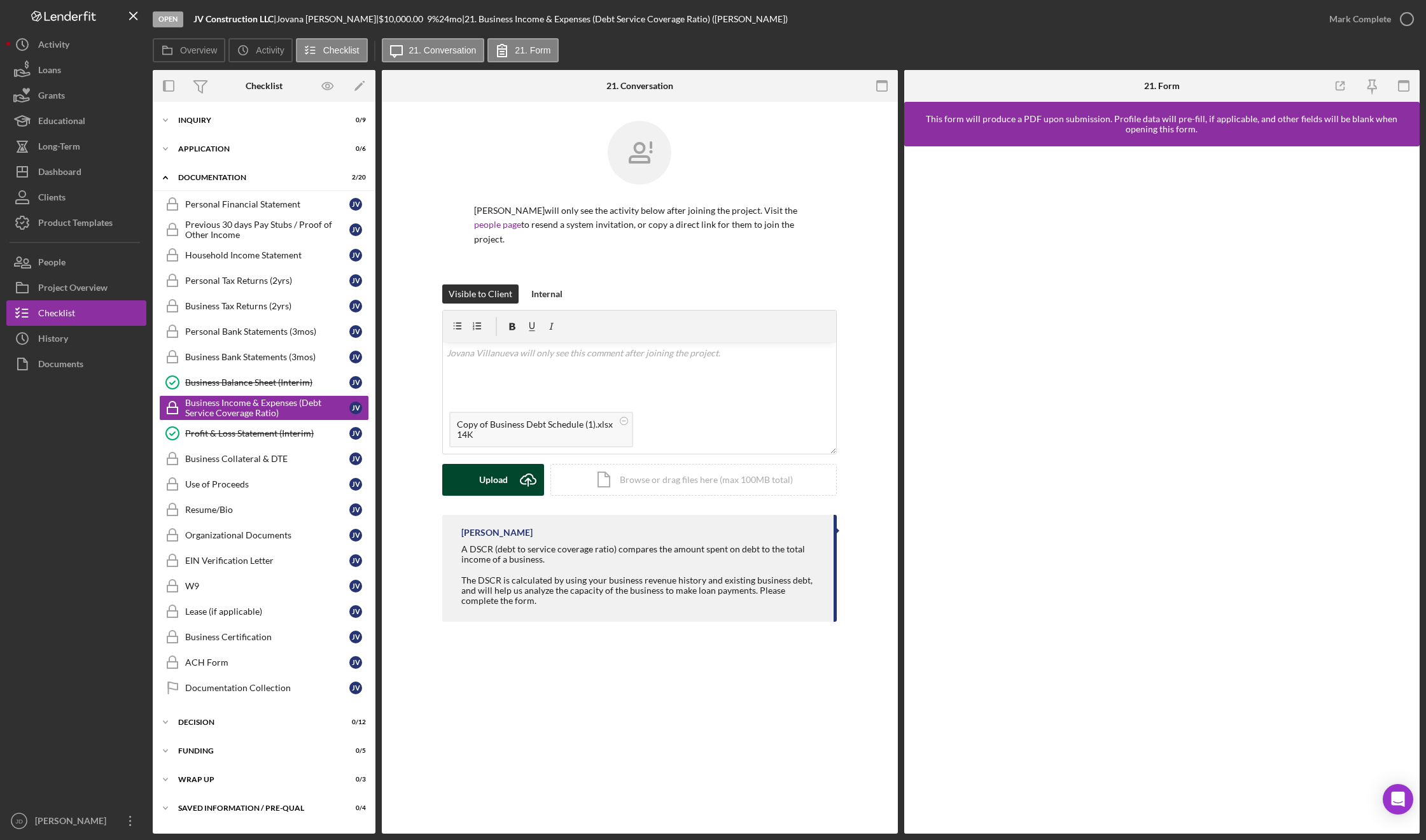
click at [480, 473] on div "Upload" at bounding box center [493, 480] width 29 height 32
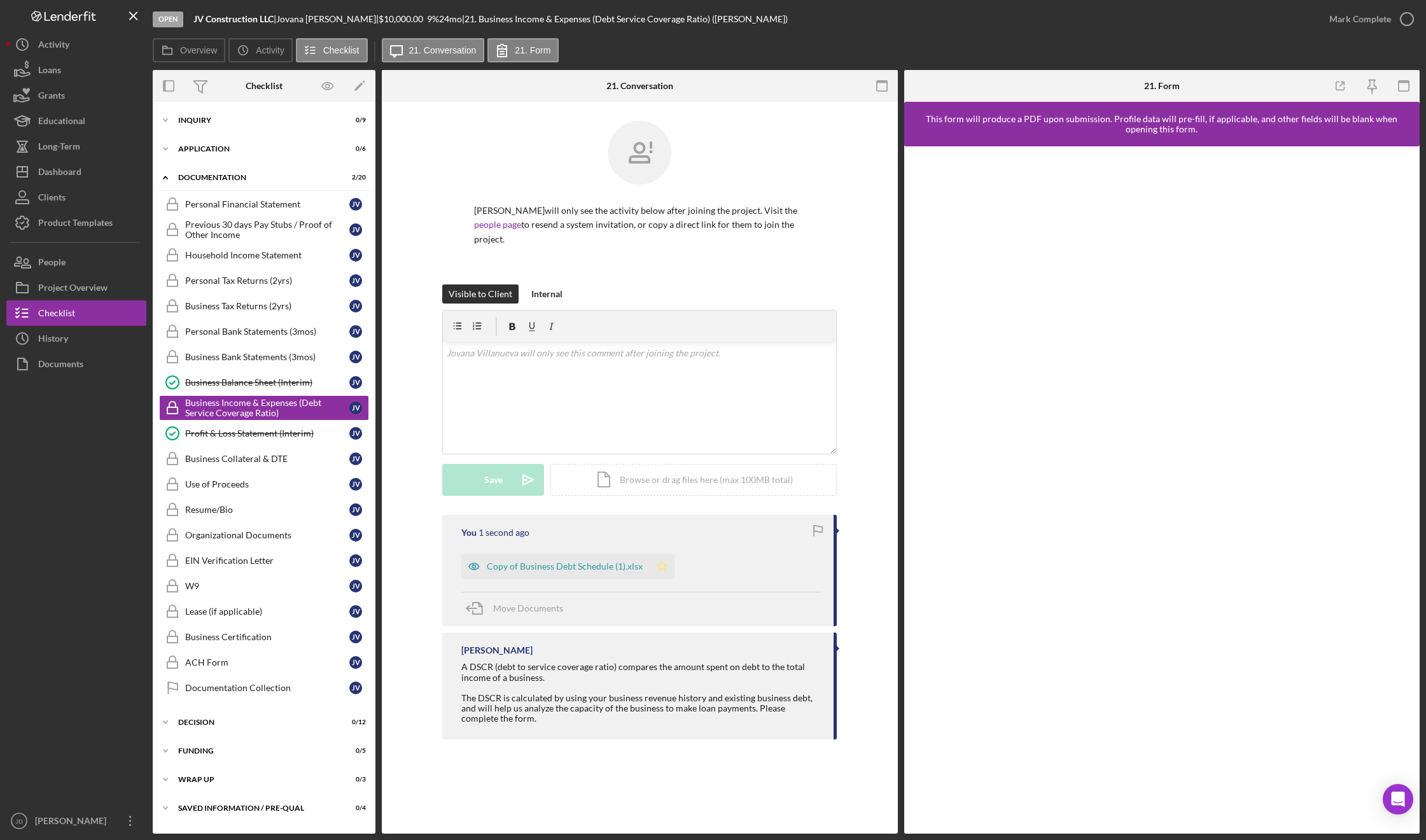
click at [663, 570] on polygon "button" at bounding box center [662, 565] width 11 height 10
click at [1406, 16] on icon "button" at bounding box center [1407, 20] width 32 height 32
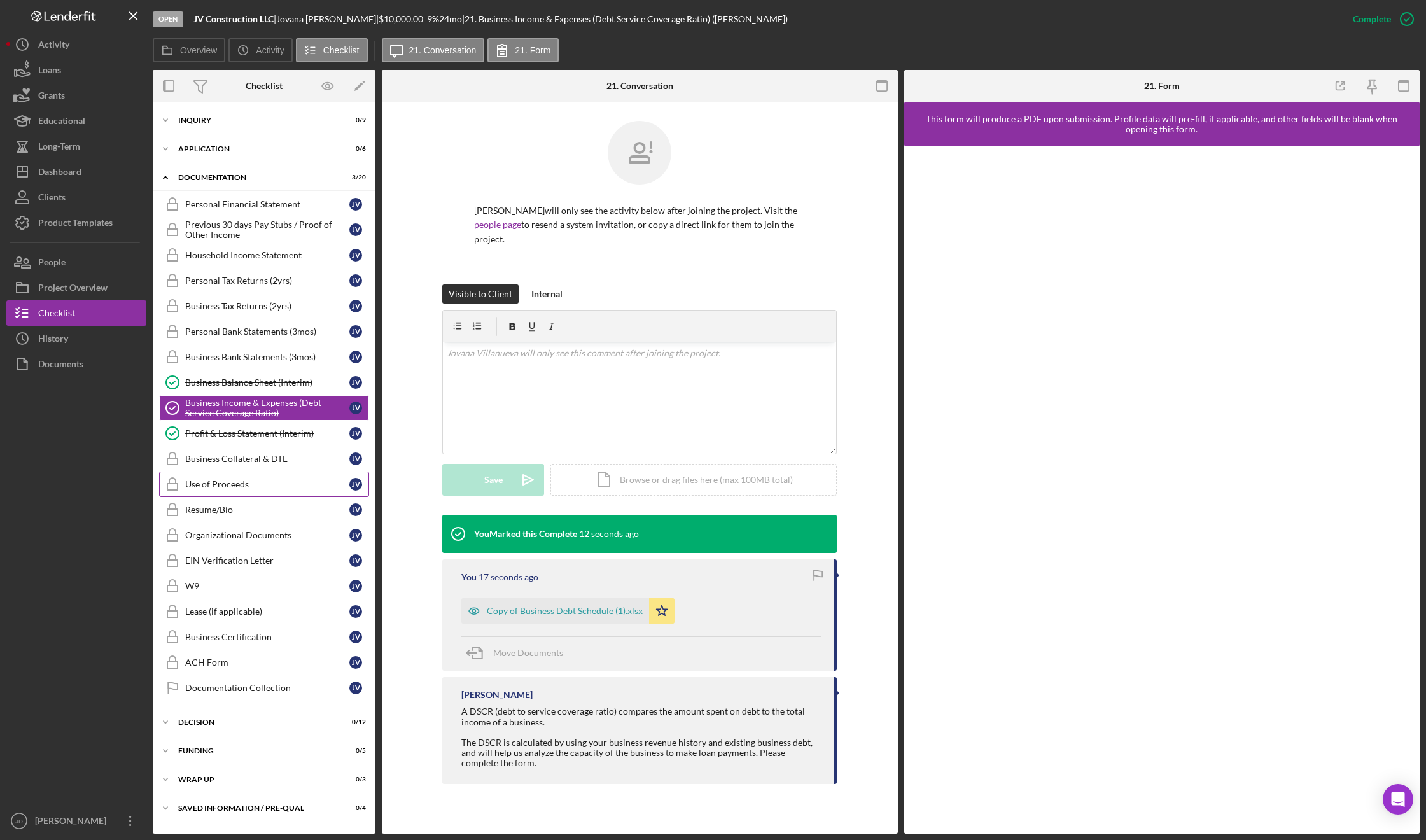
click at [219, 485] on div "Use of Proceeds" at bounding box center [267, 484] width 164 height 10
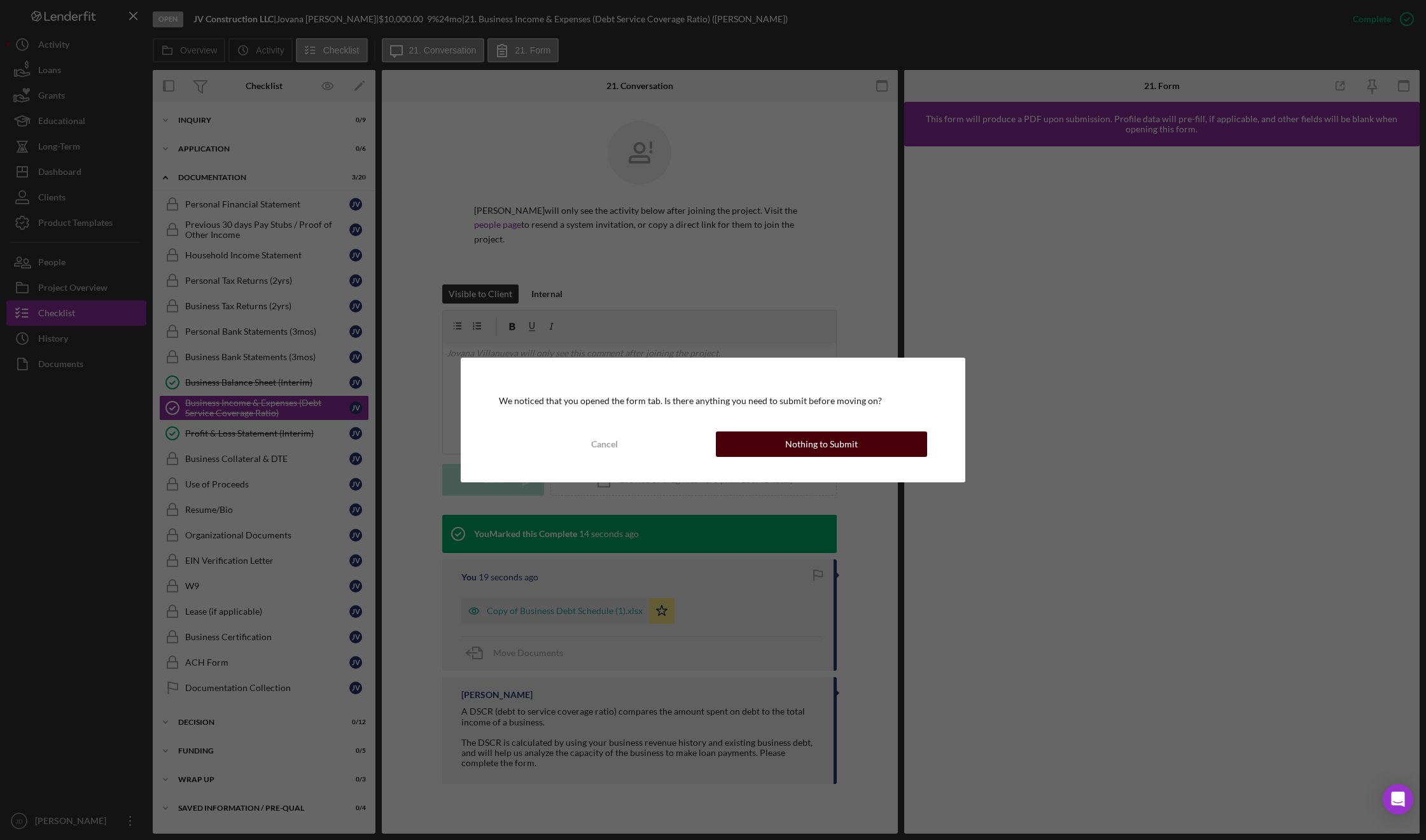
click at [797, 443] on div "Nothing to Submit" at bounding box center [821, 444] width 72 height 26
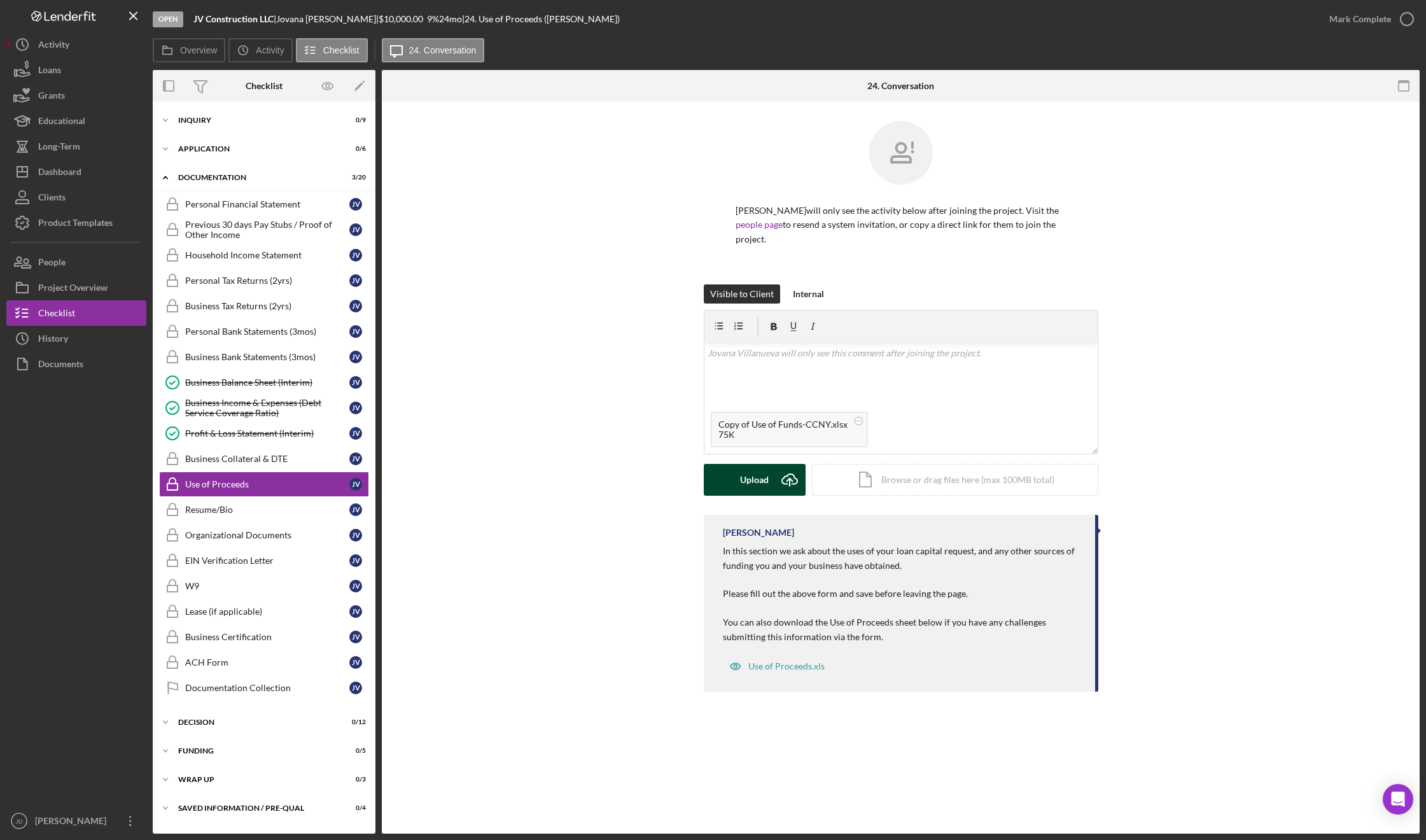
click at [747, 479] on div "Upload" at bounding box center [754, 480] width 29 height 32
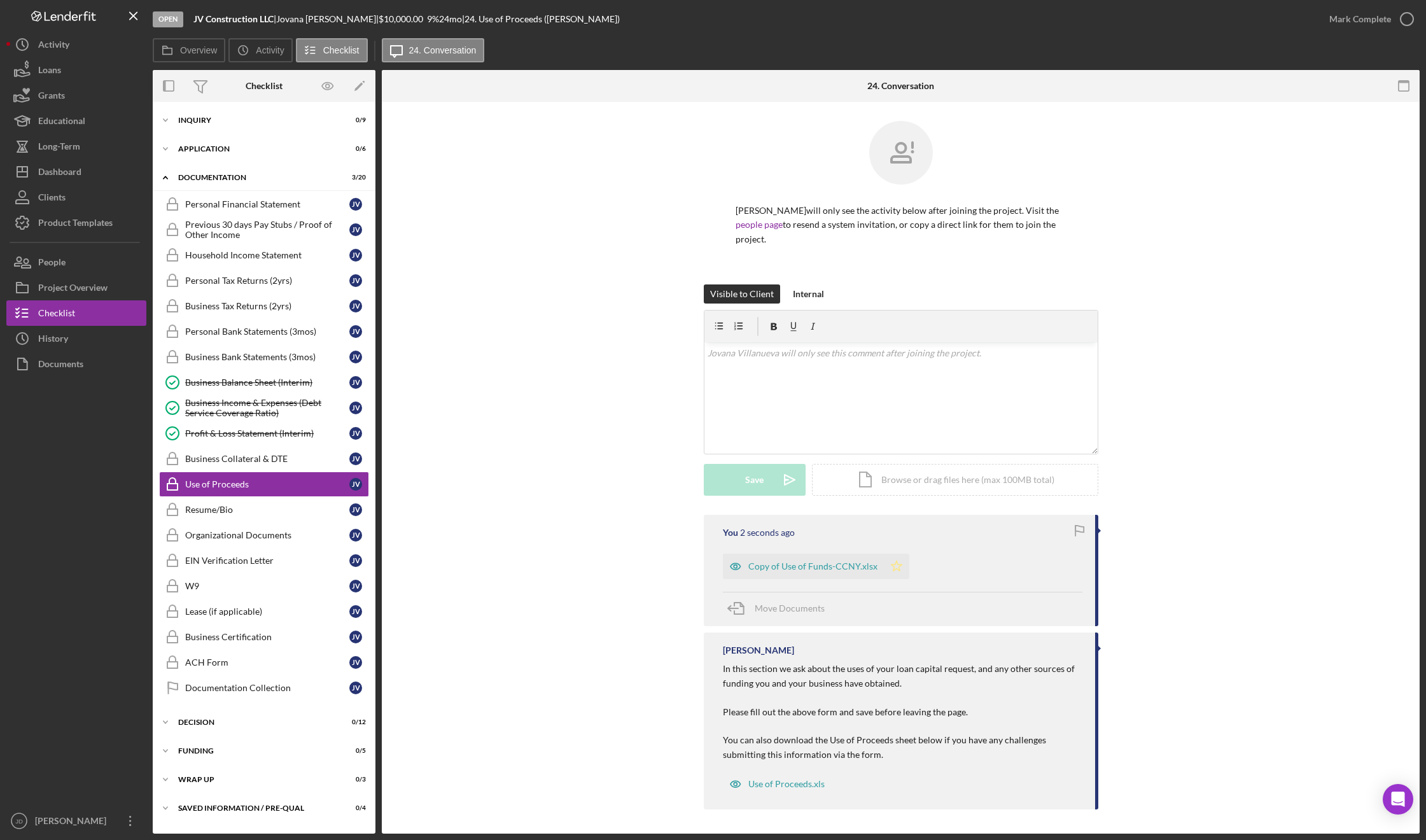
click at [890, 567] on icon "Icon/Star" at bounding box center [896, 566] width 26 height 26
click at [1401, 23] on icon "button" at bounding box center [1407, 20] width 32 height 32
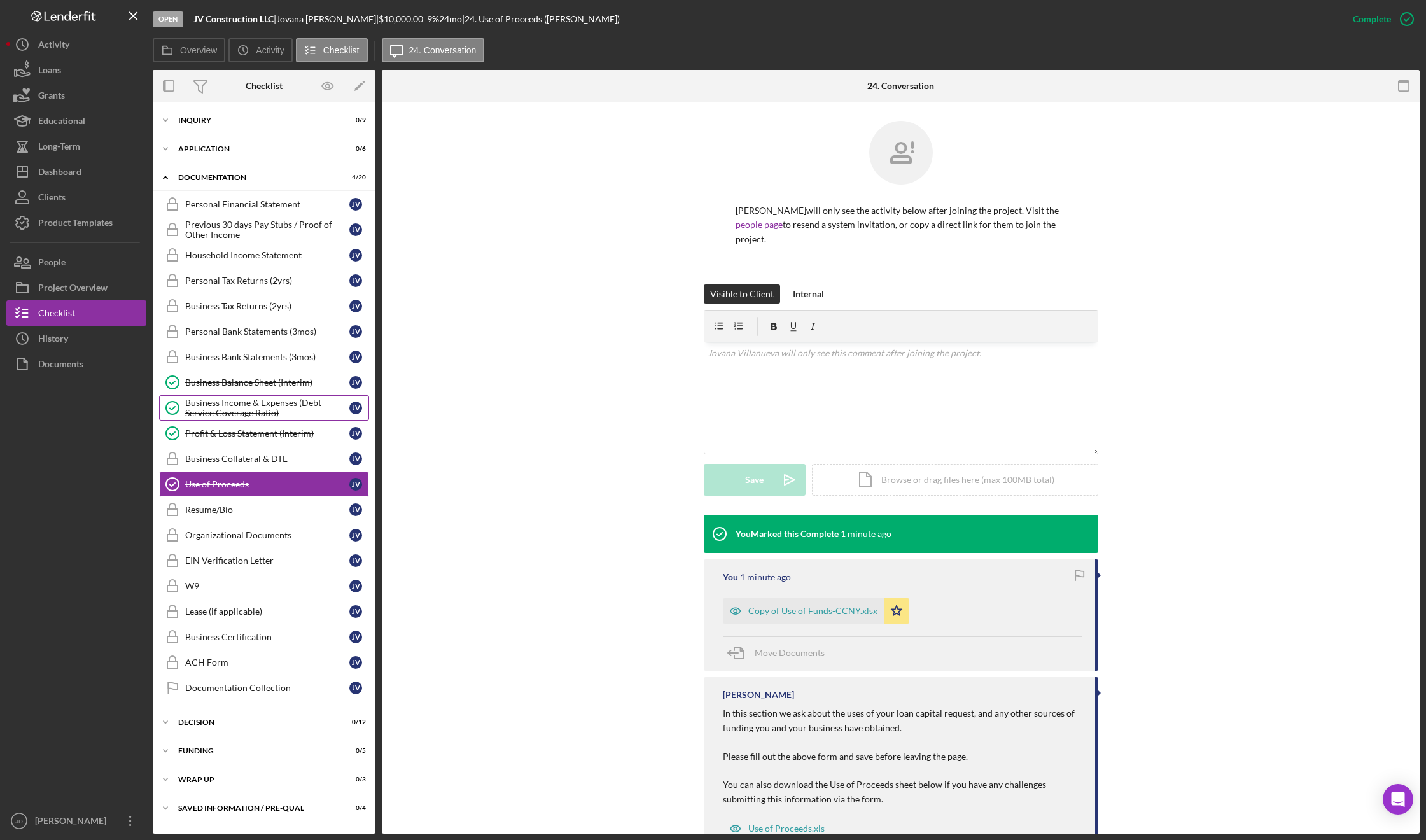
click at [241, 404] on div "Business Income & Expenses (Debt Service Coverage Ratio)" at bounding box center [267, 407] width 164 height 20
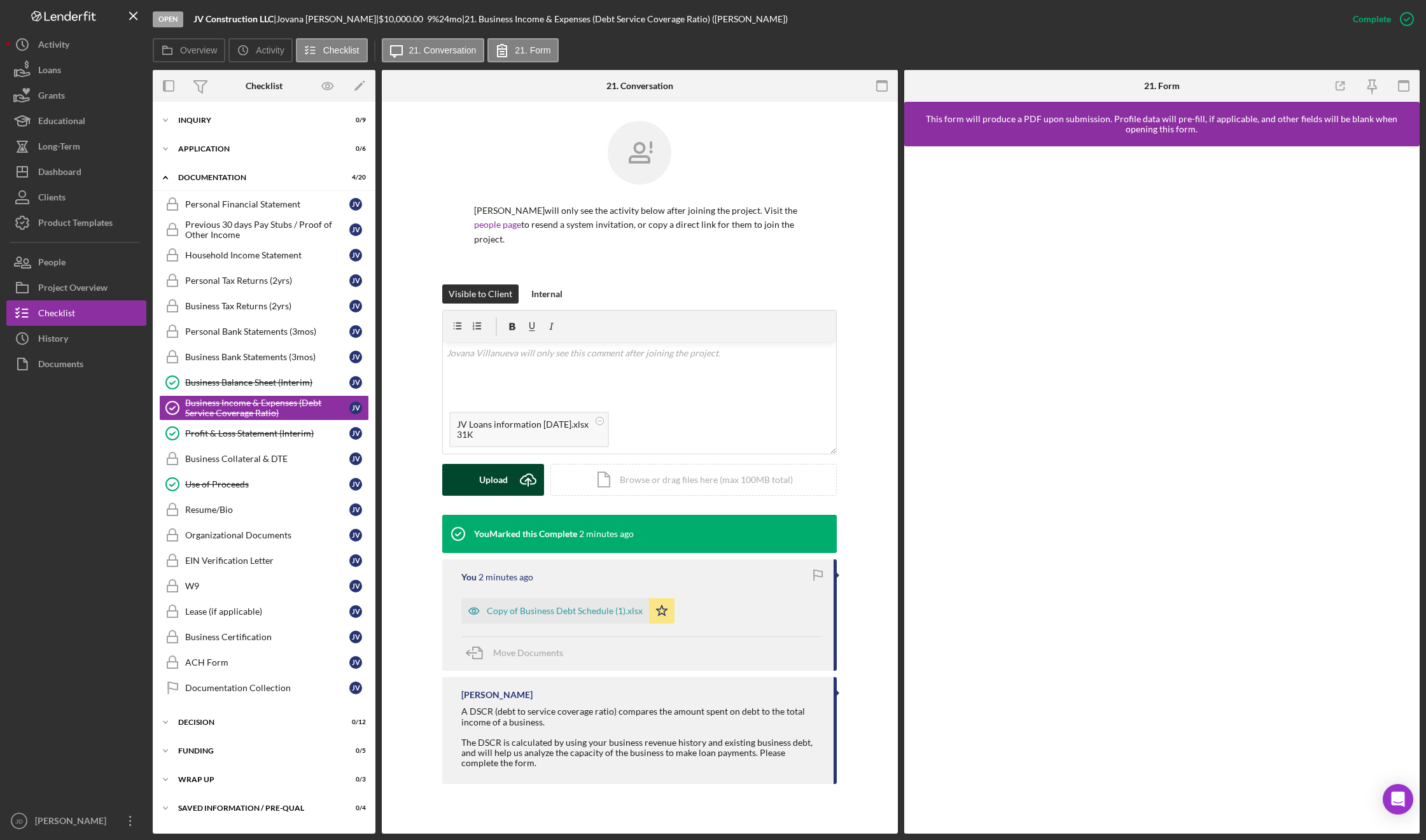
click at [510, 477] on button "Upload Icon/Upload" at bounding box center [493, 480] width 102 height 32
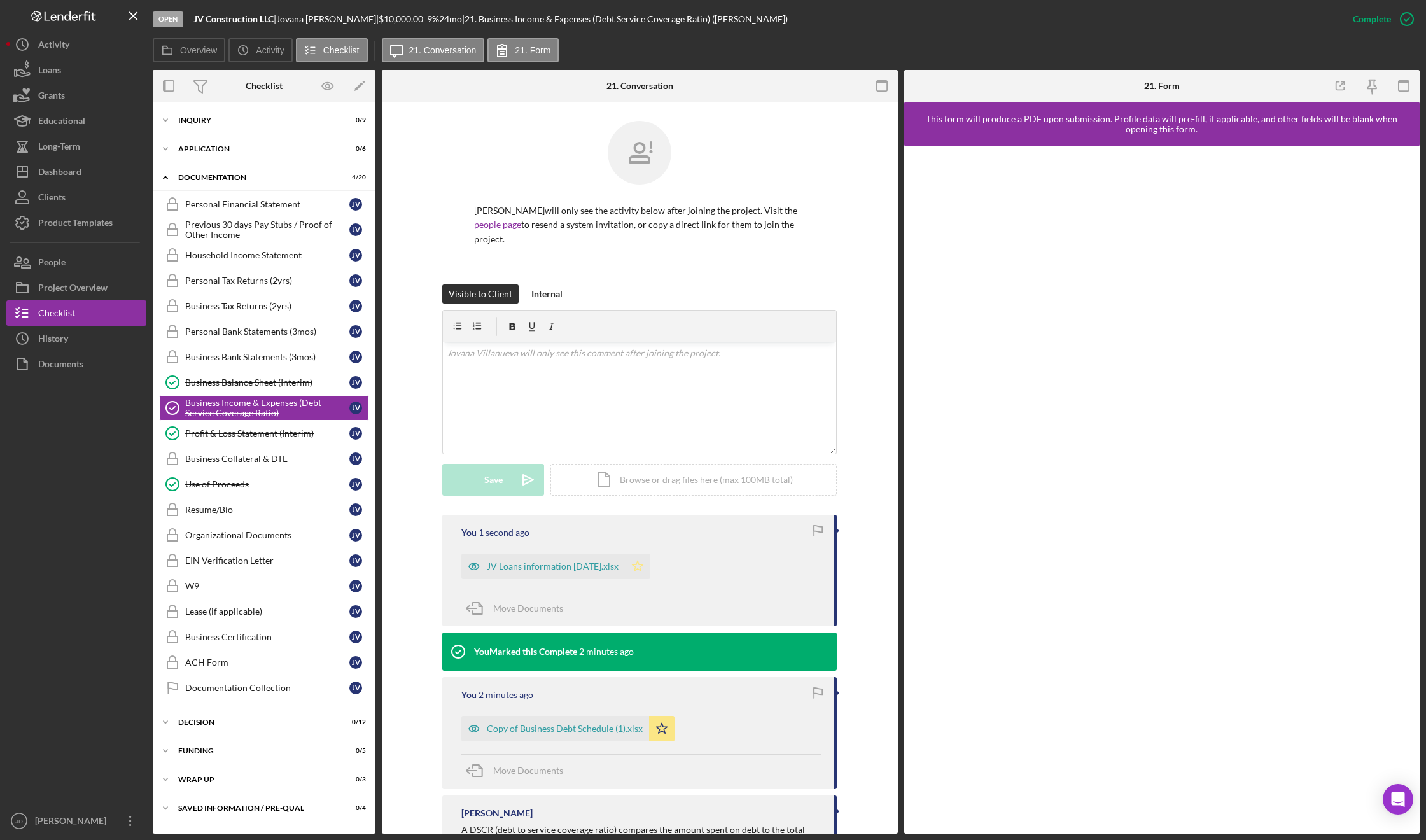
click at [639, 567] on icon "Icon/Star" at bounding box center [637, 566] width 26 height 26
click at [659, 729] on icon "Icon/Star" at bounding box center [662, 729] width 26 height 26
click at [876, 422] on div "[PERSON_NAME] will only see the activity below after joining the project. Visit…" at bounding box center [640, 514] width 516 height 826
click at [167, 177] on icon "Icon/Expander" at bounding box center [165, 177] width 26 height 26
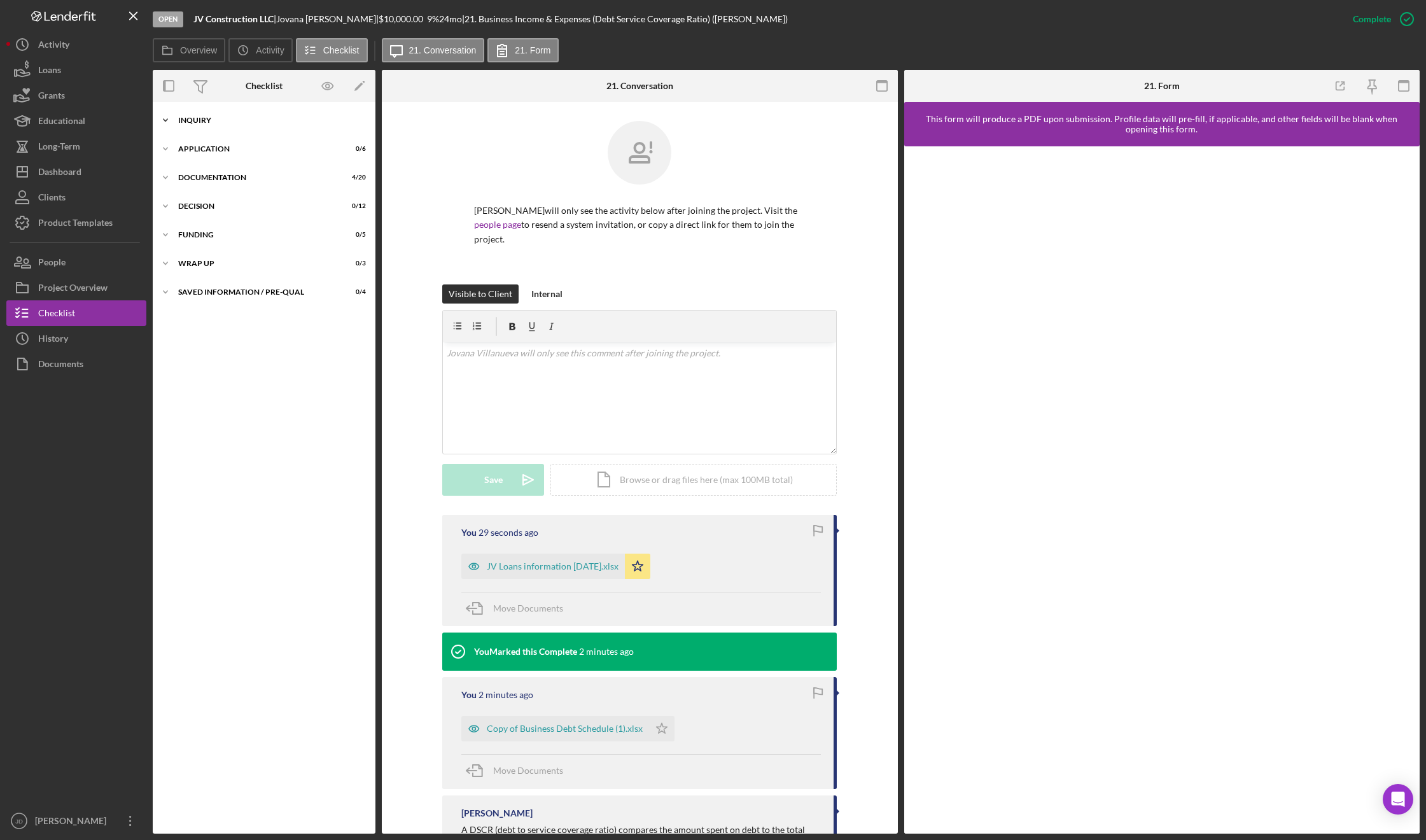
click at [167, 119] on polyline at bounding box center [166, 120] width 4 height 3
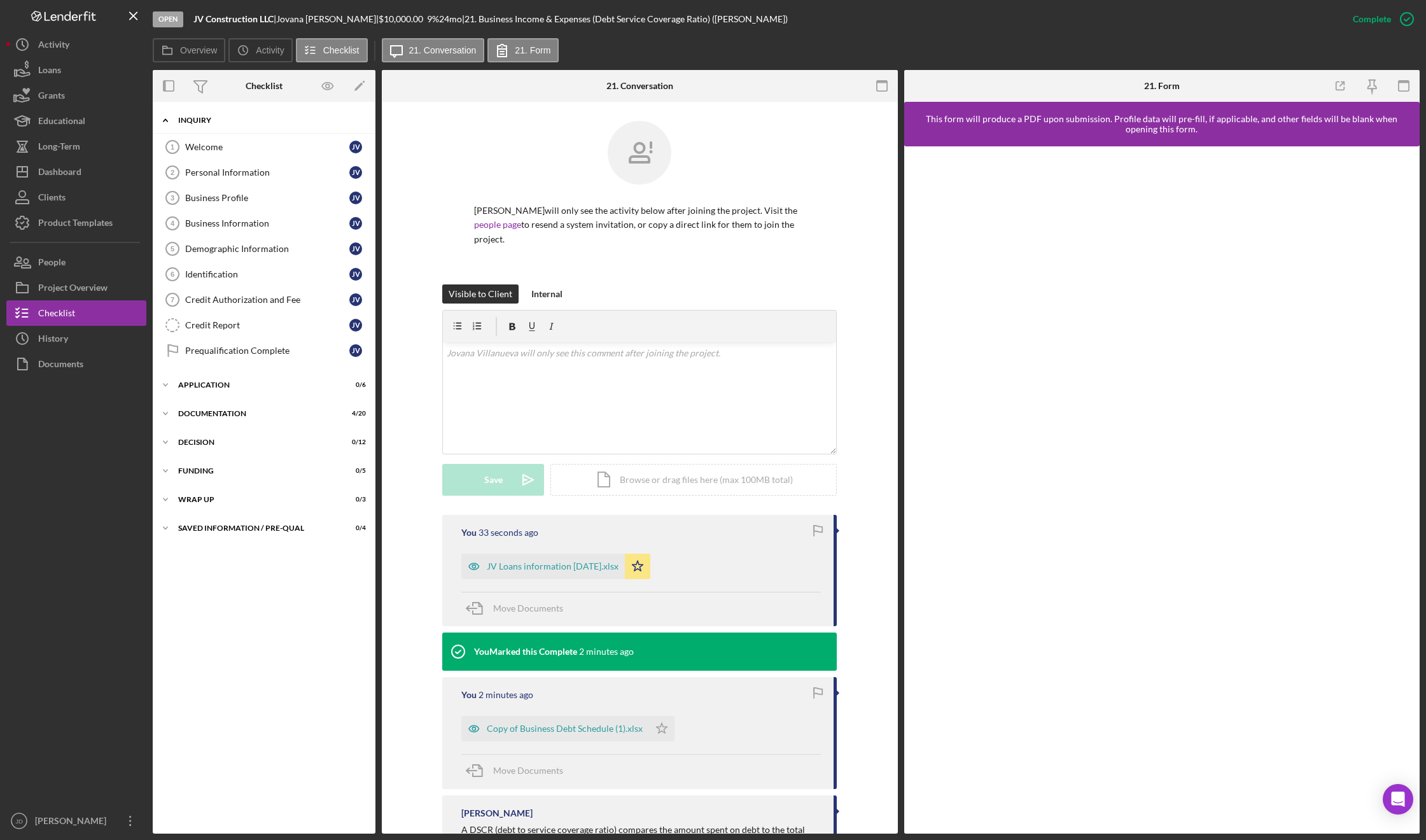
click at [166, 121] on icon "Icon/Expander" at bounding box center [165, 120] width 26 height 26
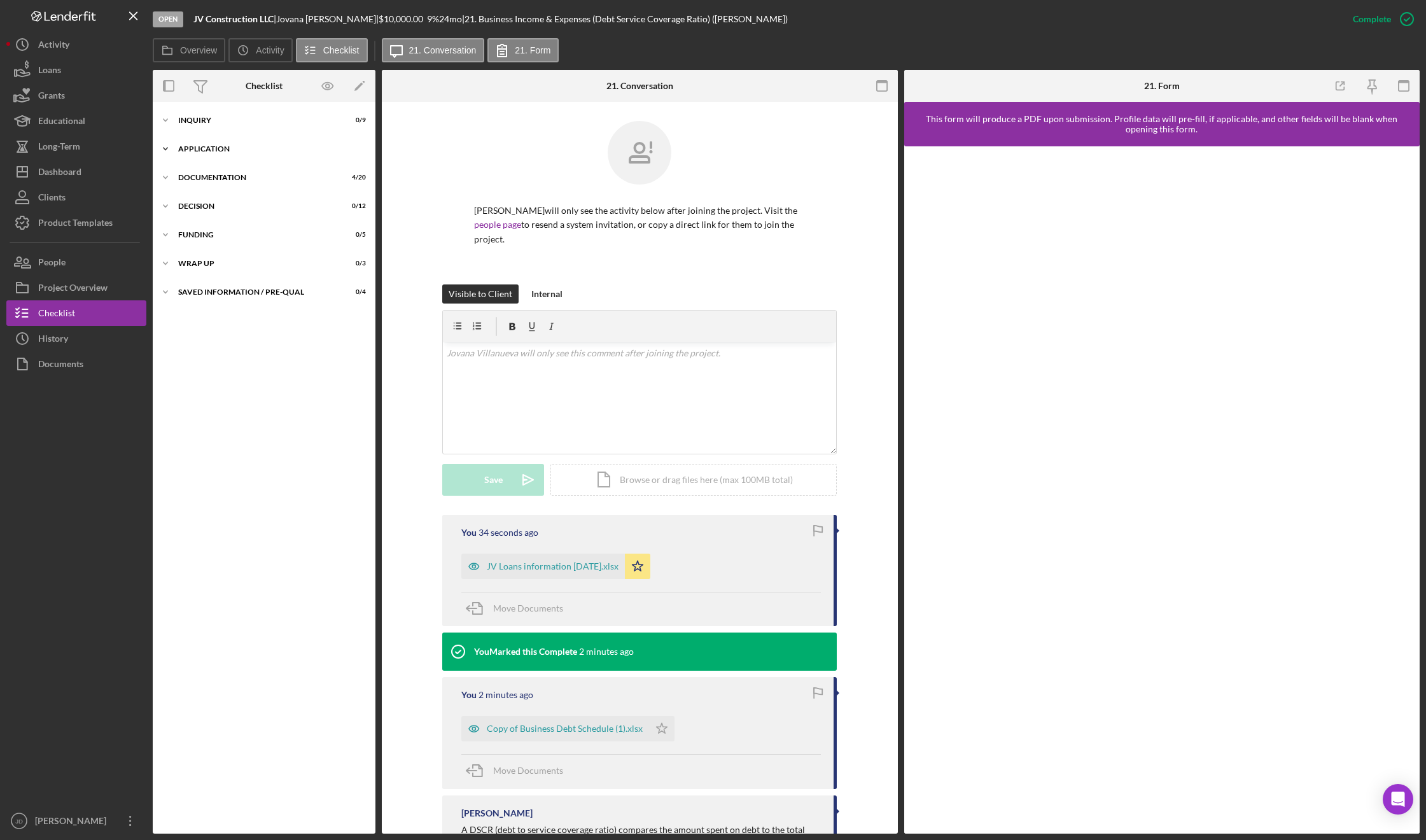
click at [168, 150] on icon "Icon/Expander" at bounding box center [165, 149] width 26 height 26
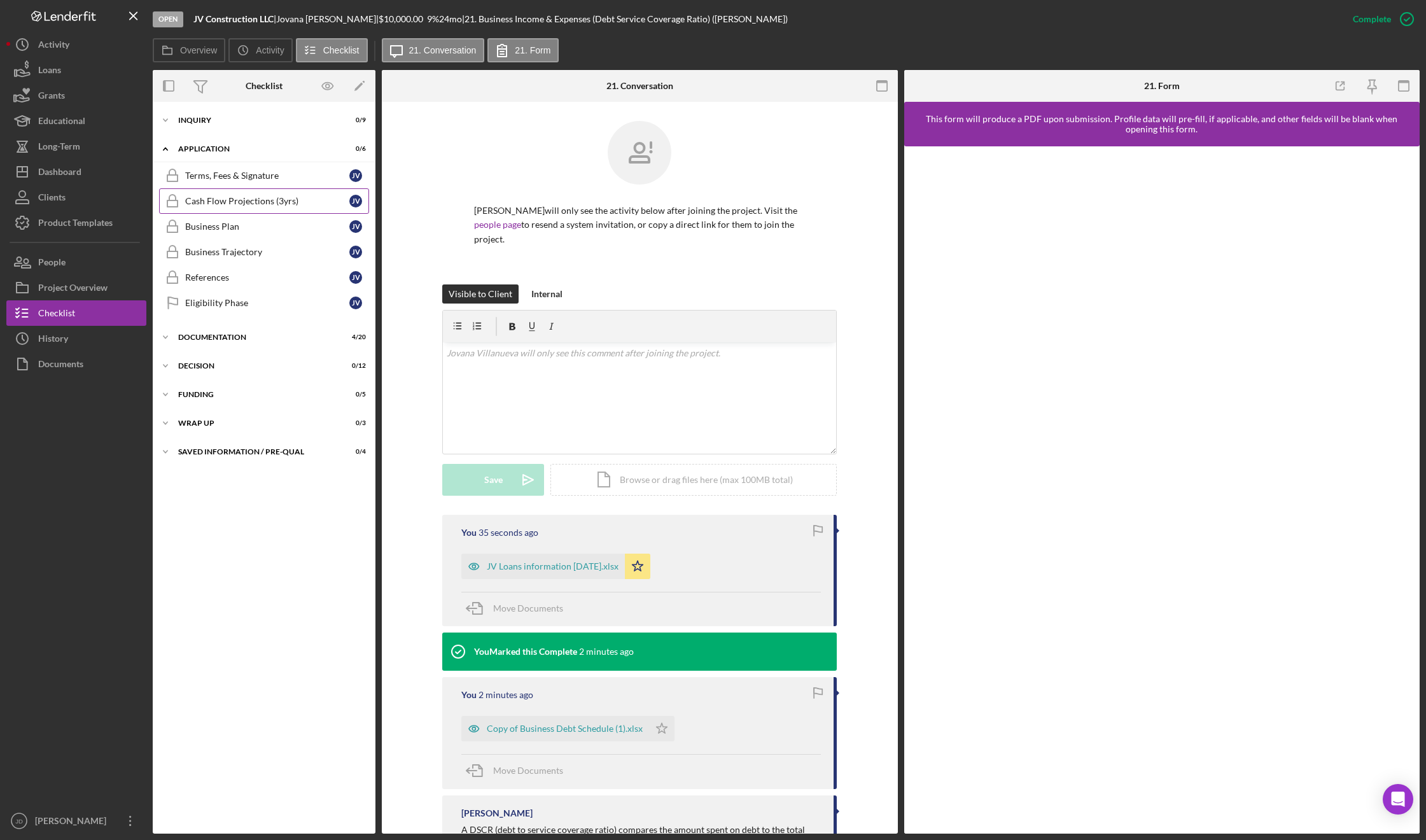
click at [237, 202] on div "Cash Flow Projections (3yrs)" at bounding box center [267, 200] width 164 height 10
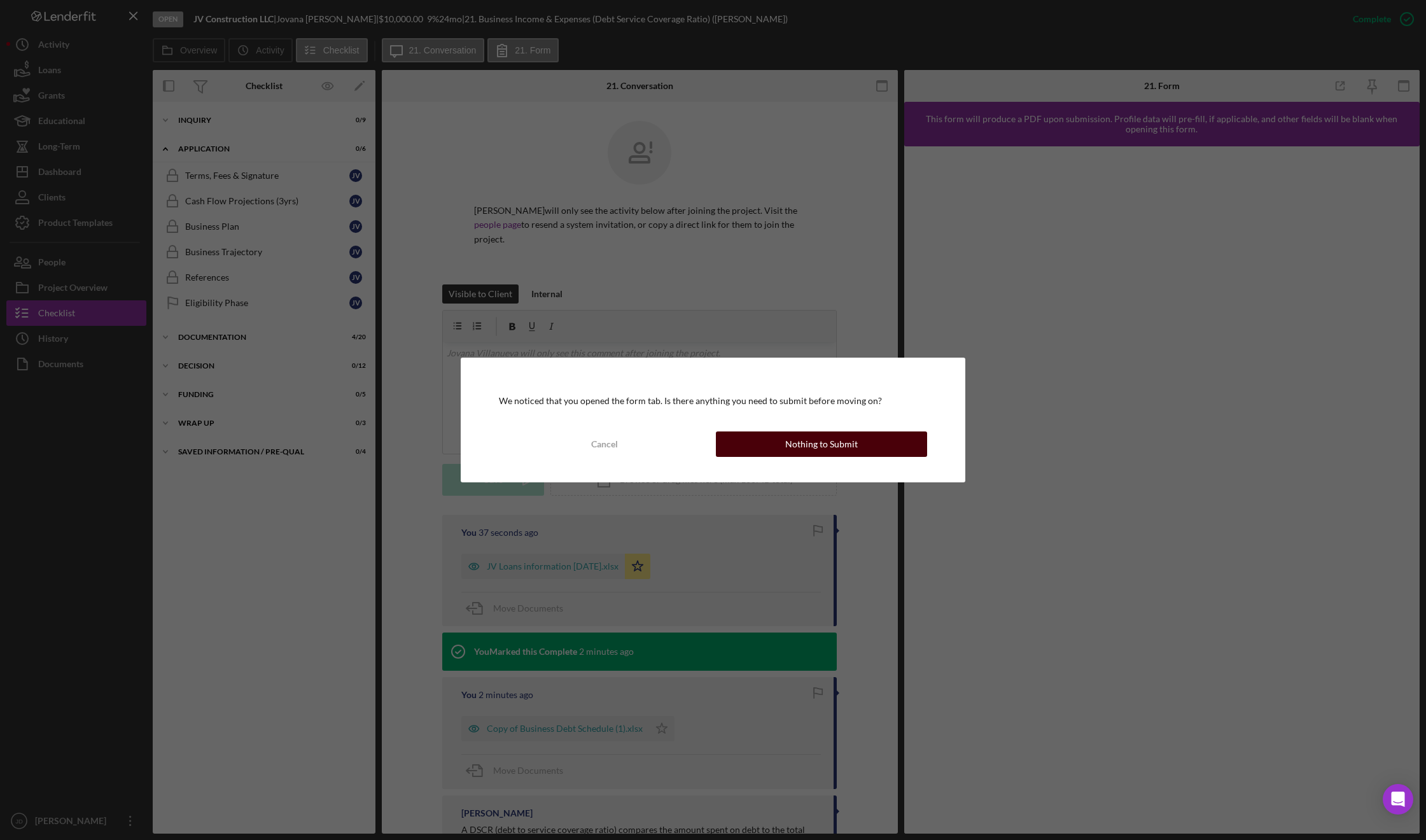
click at [771, 449] on button "Nothing to Submit" at bounding box center [821, 444] width 210 height 26
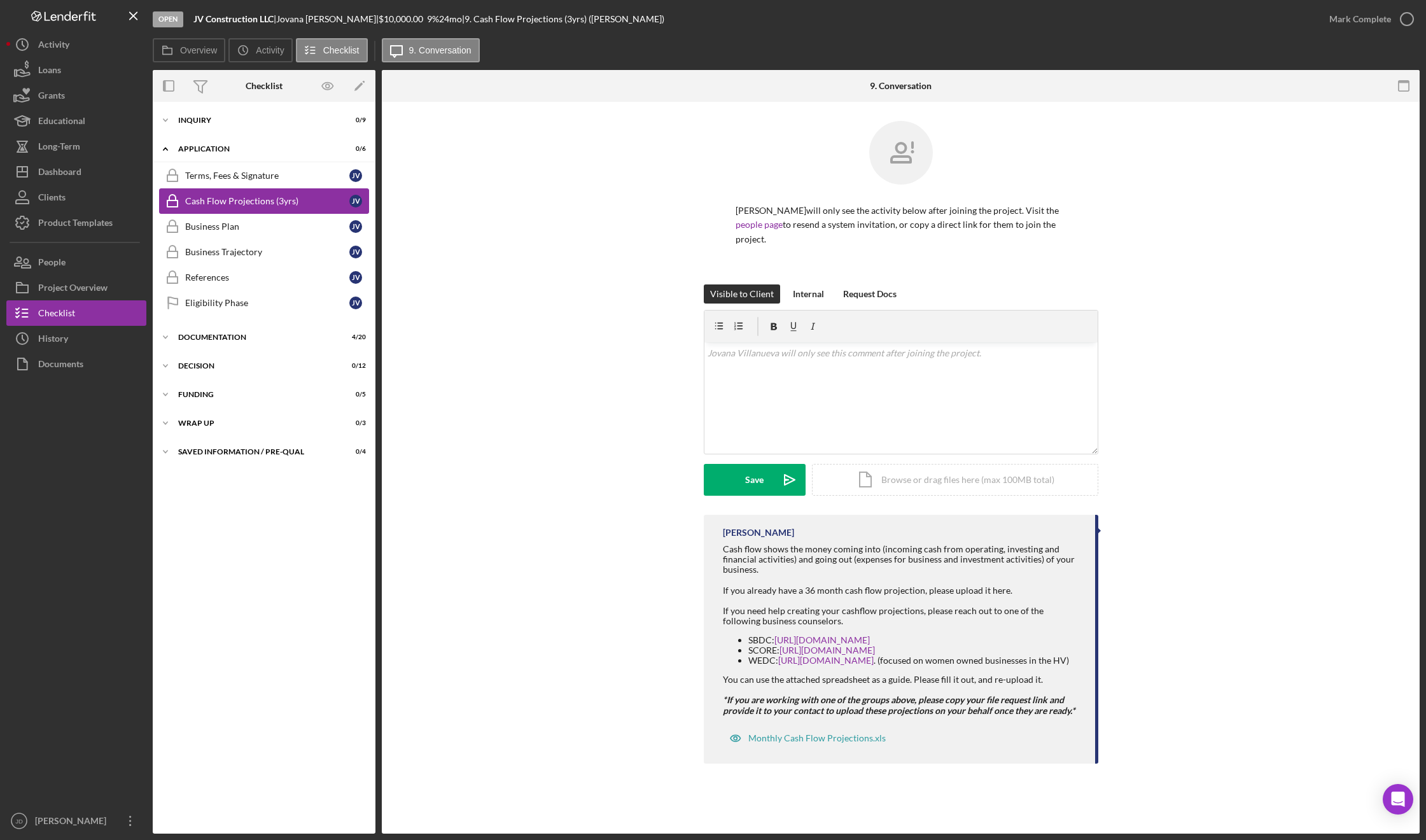
click at [237, 201] on div "Cash Flow Projections (3yrs)" at bounding box center [267, 200] width 164 height 10
click at [754, 483] on div "Upload" at bounding box center [754, 480] width 29 height 32
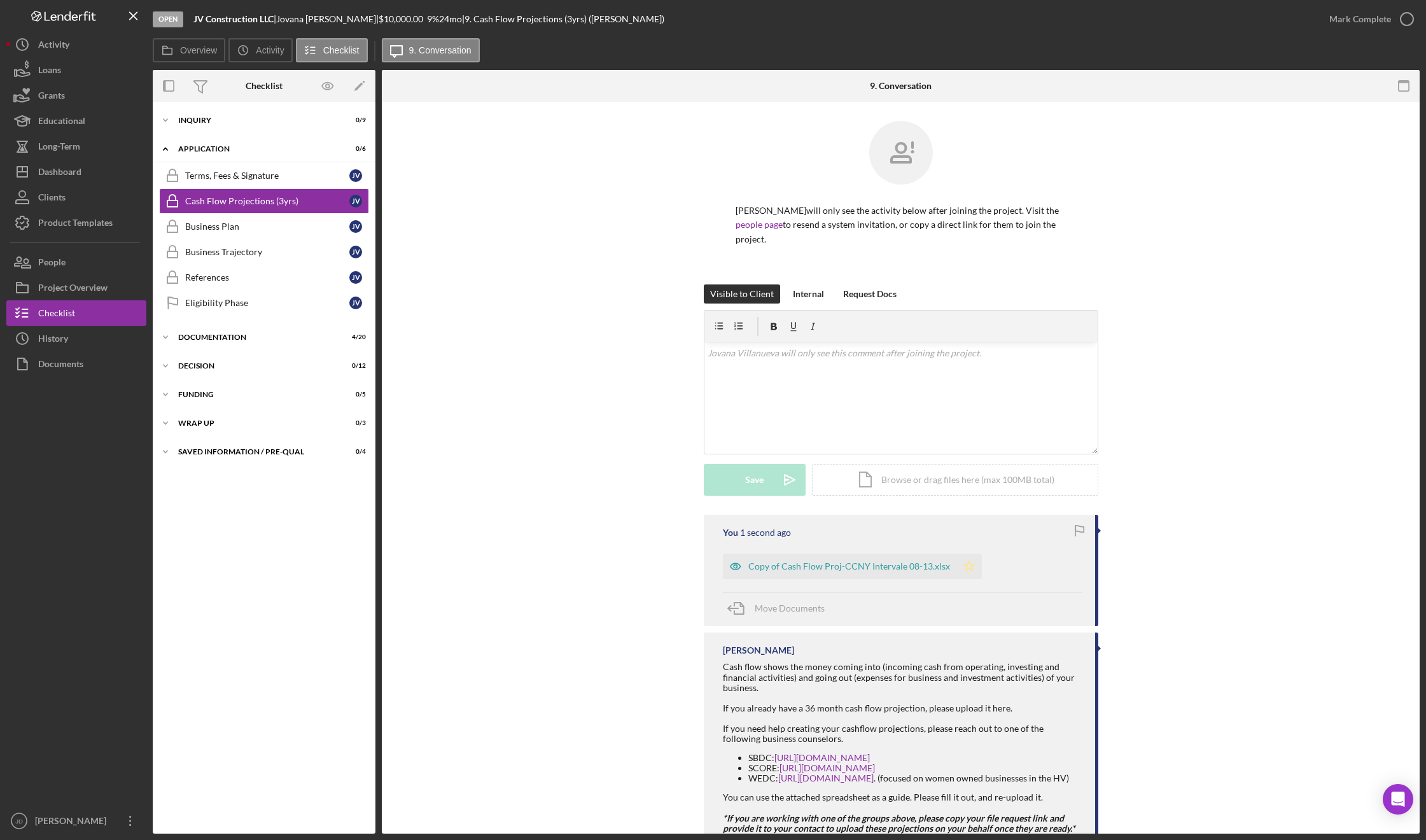
click at [964, 561] on polygon "button" at bounding box center [969, 565] width 11 height 10
click at [629, 522] on div "You 3 seconds ago Copy of Cash Flow Proj-CCNY Intervale 08-13.xlsx Icon/Star Mo…" at bounding box center [900, 701] width 999 height 373
click at [1409, 17] on icon "button" at bounding box center [1407, 20] width 32 height 32
